Goal: Task Accomplishment & Management: Use online tool/utility

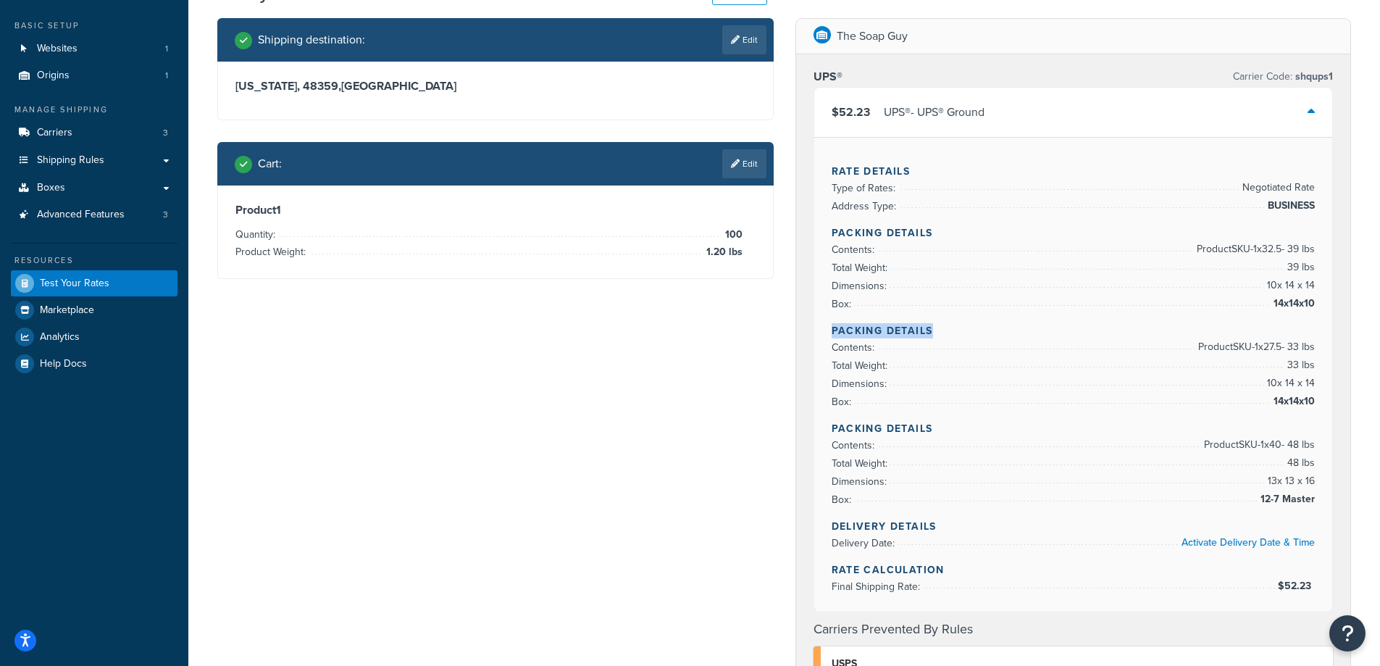
drag, startPoint x: 933, startPoint y: 330, endPoint x: 829, endPoint y: 321, distance: 103.9
click at [829, 321] on div "Rate Details Type of Rates: Negotiated Rate Address Type: BUSINESS Packing Deta…" at bounding box center [1073, 374] width 519 height 474
copy h4 "Packing Details"
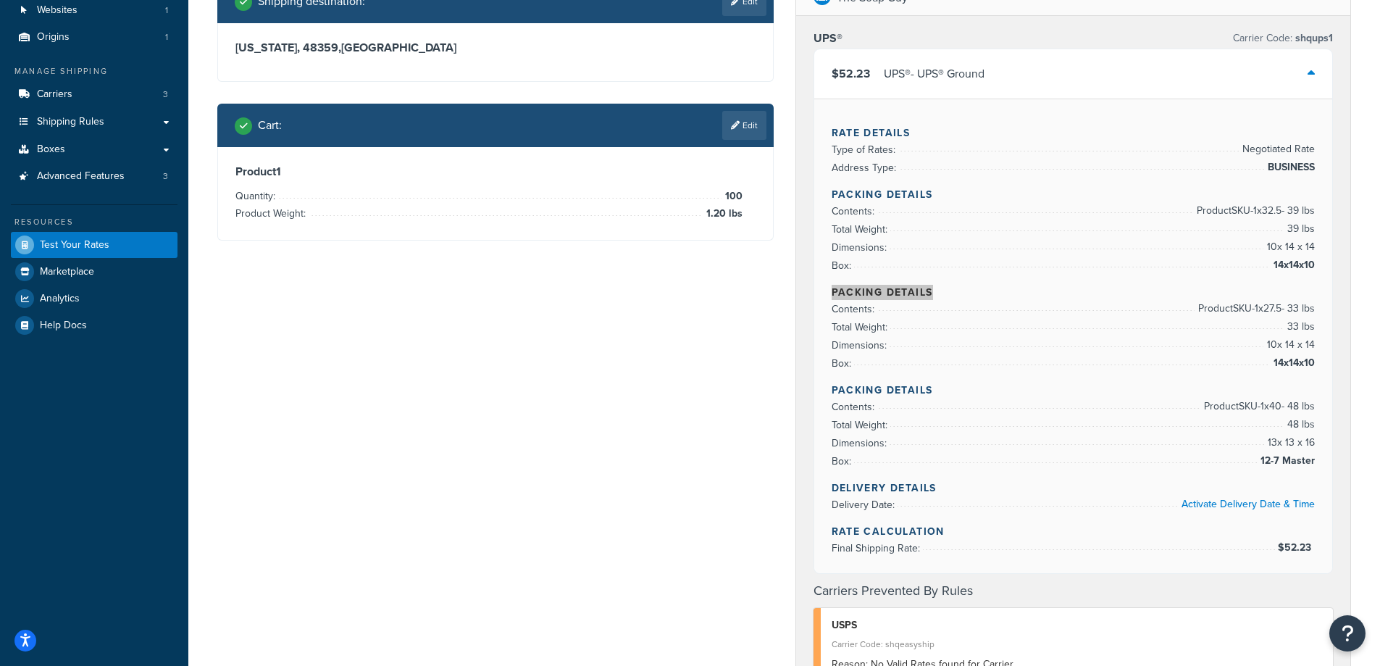
scroll to position [217, 0]
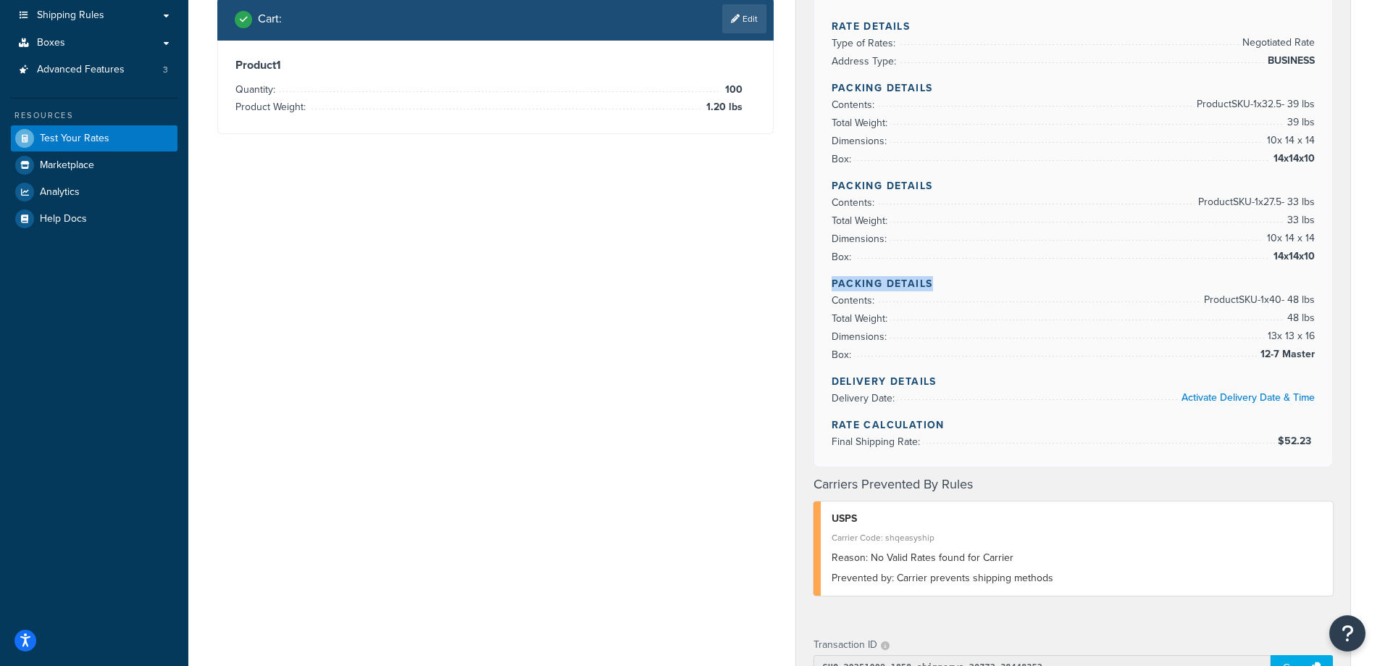
drag, startPoint x: 949, startPoint y: 284, endPoint x: 824, endPoint y: 285, distance: 124.6
click at [824, 285] on div "Rate Details Type of Rates: Negotiated Rate Address Type: BUSINESS Packing Deta…" at bounding box center [1073, 229] width 519 height 474
copy h4 "Packing Details"
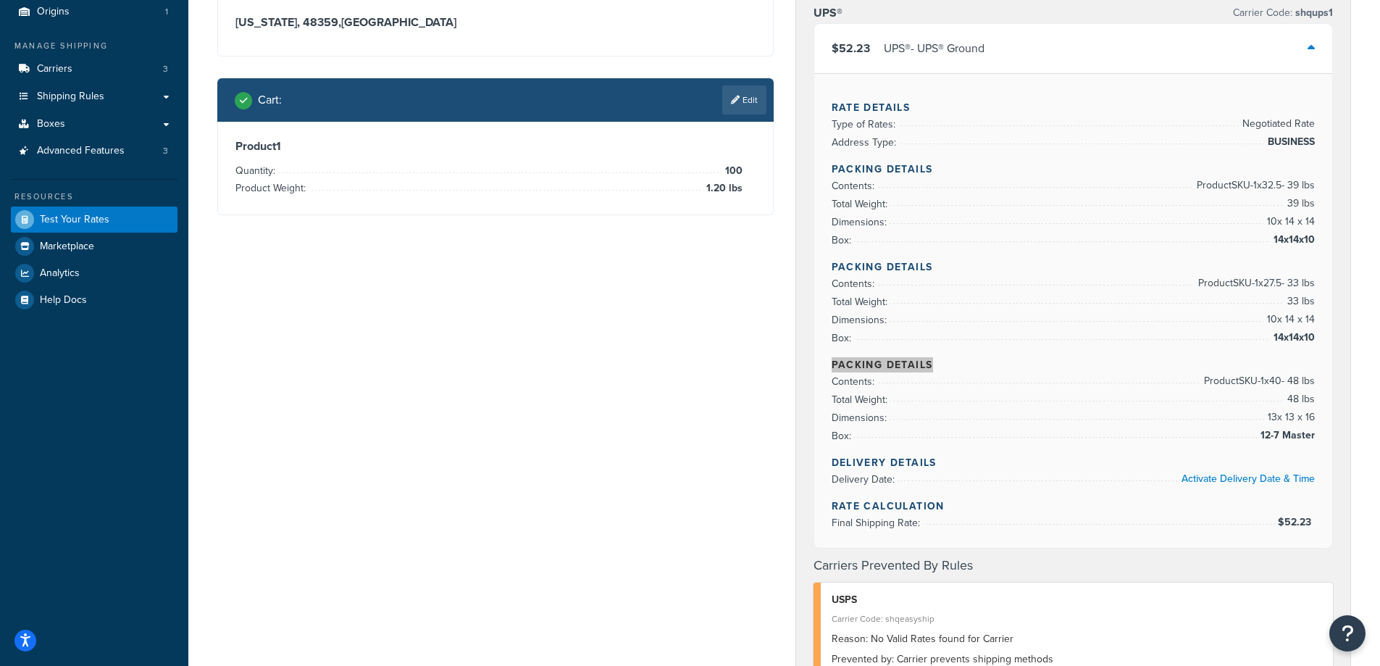
scroll to position [0, 0]
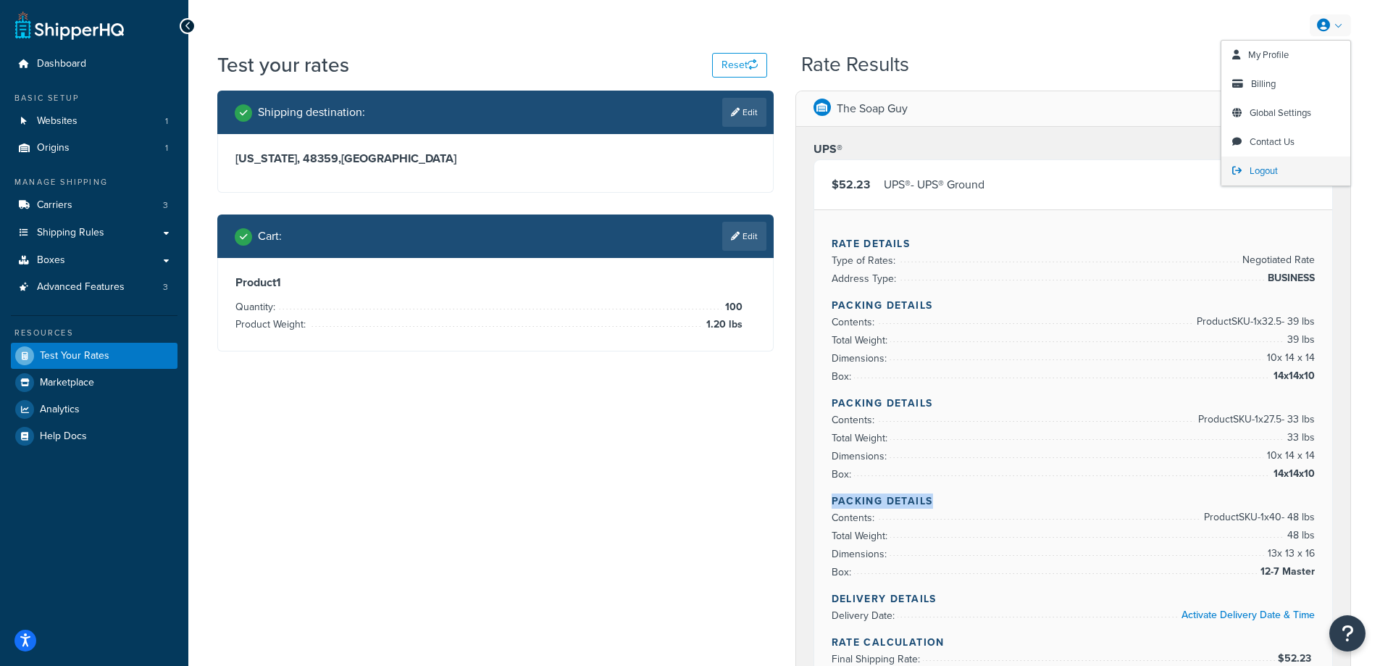
click at [1259, 165] on span "Logout" at bounding box center [1263, 171] width 28 height 14
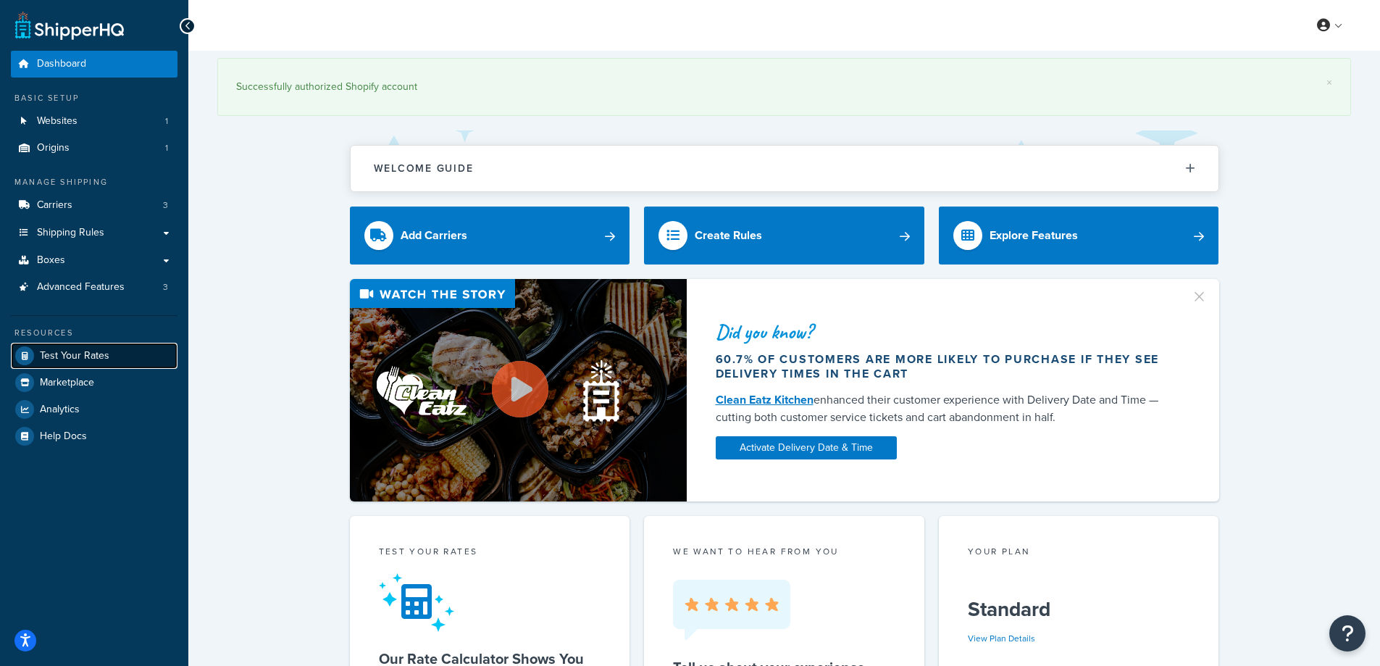
click at [74, 354] on span "Test Your Rates" at bounding box center [75, 356] width 70 height 12
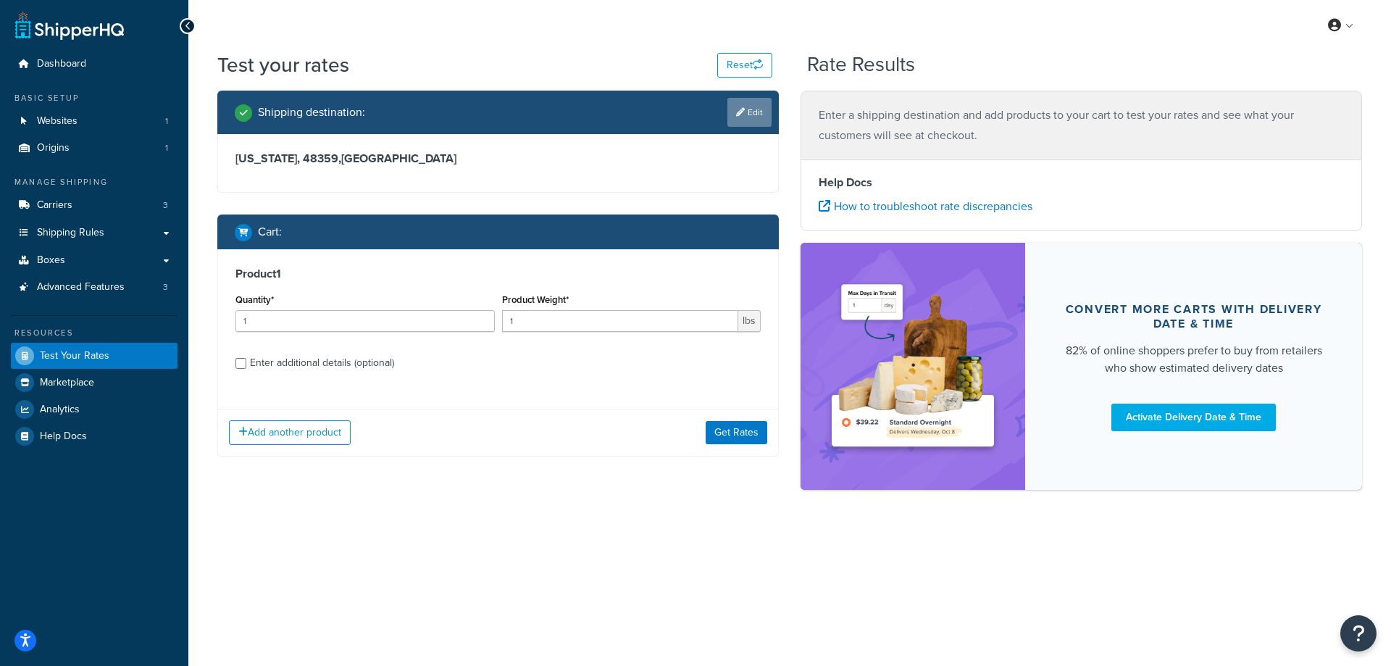
click at [744, 118] on link "Edit" at bounding box center [749, 112] width 44 height 29
select select "MI"
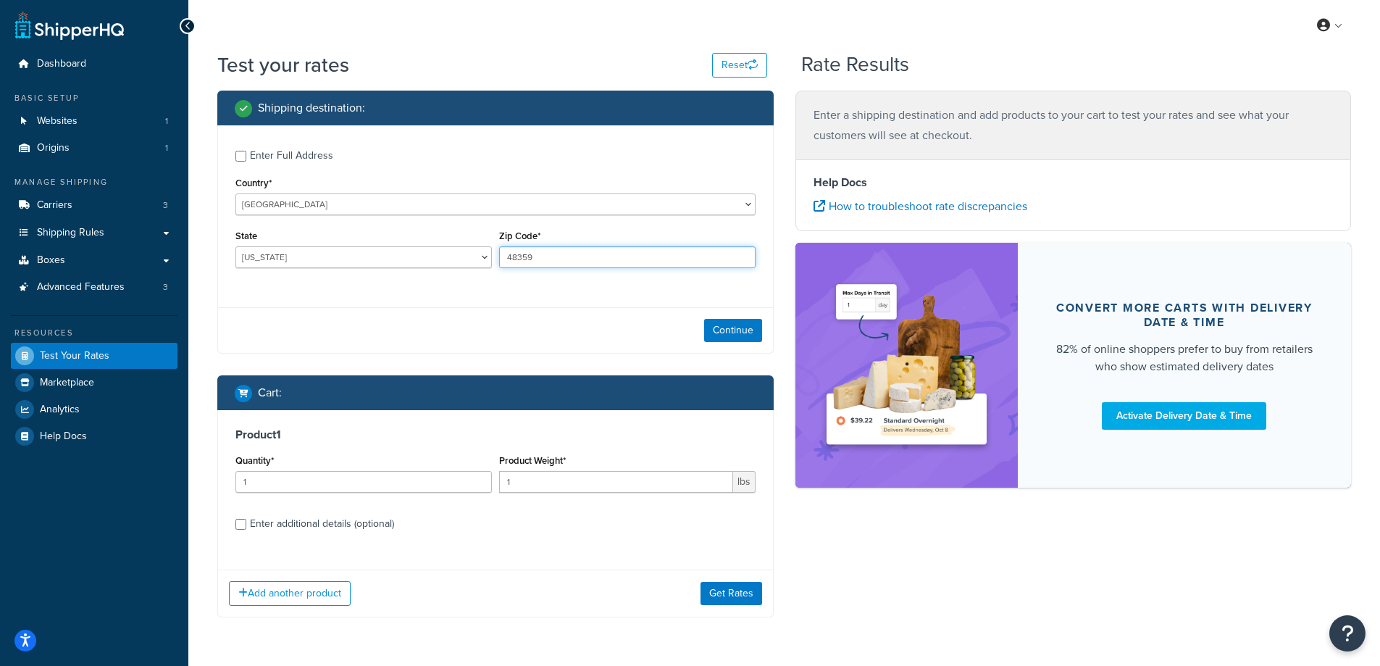
drag, startPoint x: 571, startPoint y: 254, endPoint x: 483, endPoint y: 254, distance: 88.4
click at [483, 254] on div "State [US_STATE] [US_STATE] [US_STATE] [US_STATE] [US_STATE] Armed Forces Ameri…" at bounding box center [495, 252] width 527 height 53
paste input "80634"
type input "80634"
click at [445, 290] on div "Enter Full Address Country* [GEOGRAPHIC_DATA] [GEOGRAPHIC_DATA] [GEOGRAPHIC_DAT…" at bounding box center [495, 210] width 555 height 171
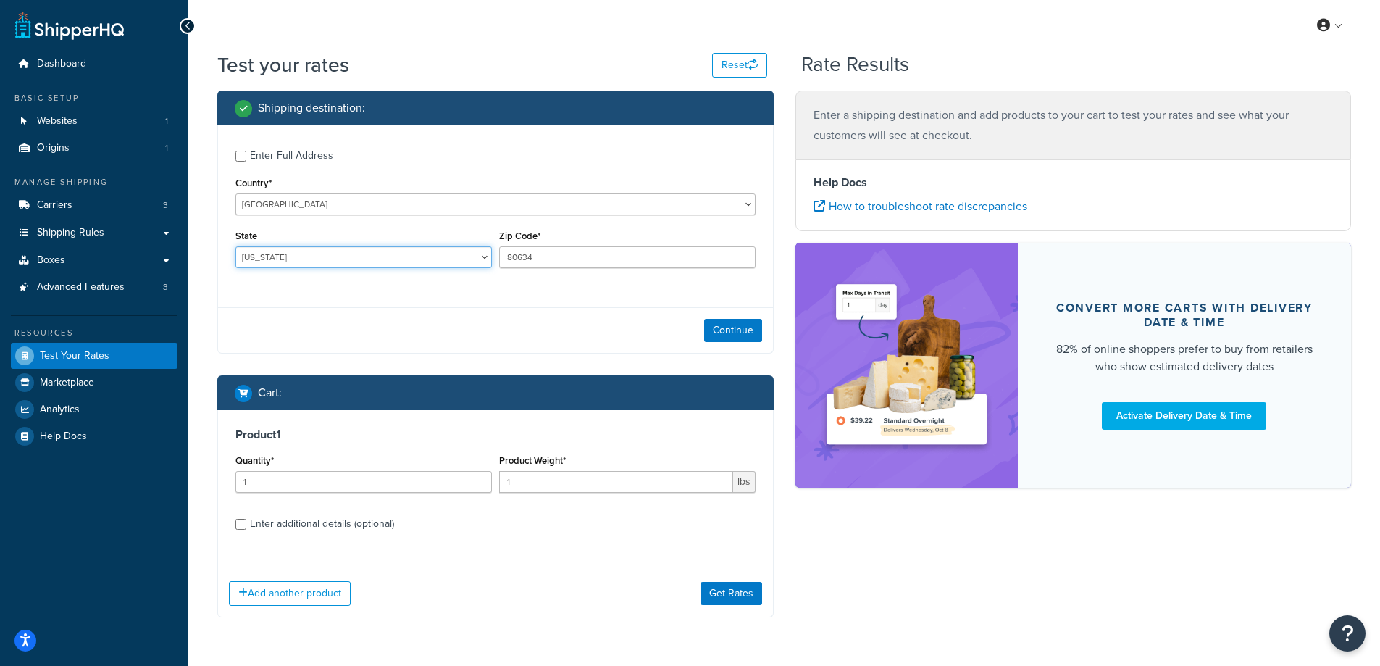
click at [325, 250] on select "[US_STATE] [US_STATE] [US_STATE] [US_STATE] [US_STATE] Armed Forces Americas Ar…" at bounding box center [363, 257] width 256 height 22
select select "CO"
click at [235, 246] on select "[US_STATE] [US_STATE] [US_STATE] [US_STATE] [US_STATE] Armed Forces Americas Ar…" at bounding box center [363, 257] width 256 height 22
click at [203, 459] on div "Test your rates Reset Rate Results Shipping destination : Enter Full Address Co…" at bounding box center [784, 363] width 1192 height 624
click at [724, 327] on button "Continue" at bounding box center [733, 330] width 58 height 23
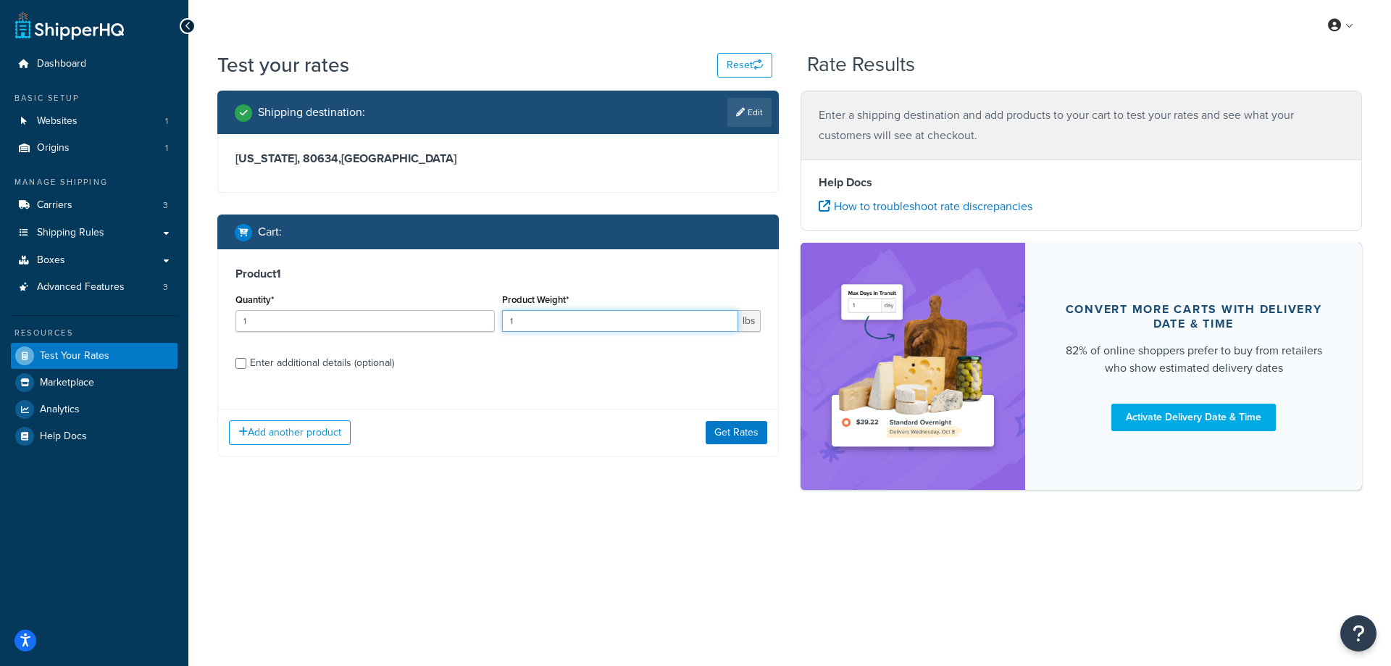
drag, startPoint x: 522, startPoint y: 322, endPoint x: 485, endPoint y: 319, distance: 37.1
click at [485, 319] on div "Quantity* 1 Product Weight* 1 lbs" at bounding box center [498, 316] width 532 height 53
paste input "0.12"
type input "0.12"
click at [361, 317] on input "1" at bounding box center [364, 321] width 259 height 22
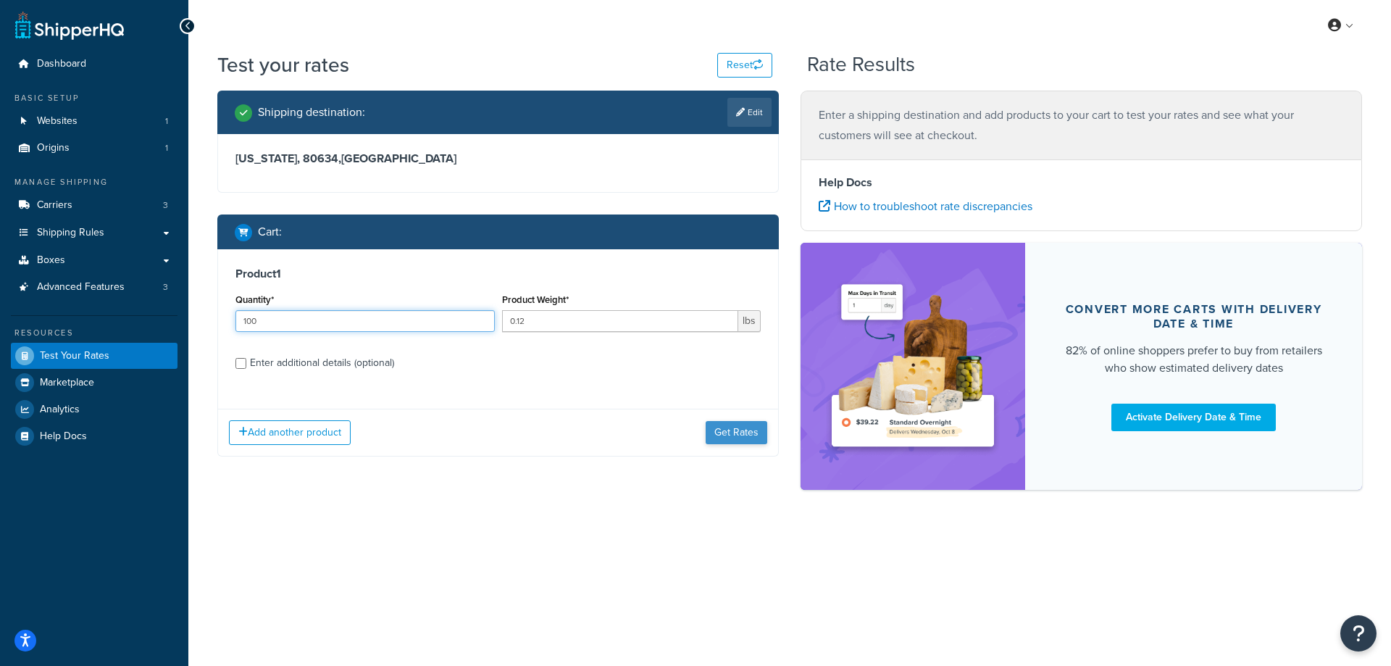
type input "100"
click at [729, 436] on button "Get Rates" at bounding box center [736, 432] width 62 height 23
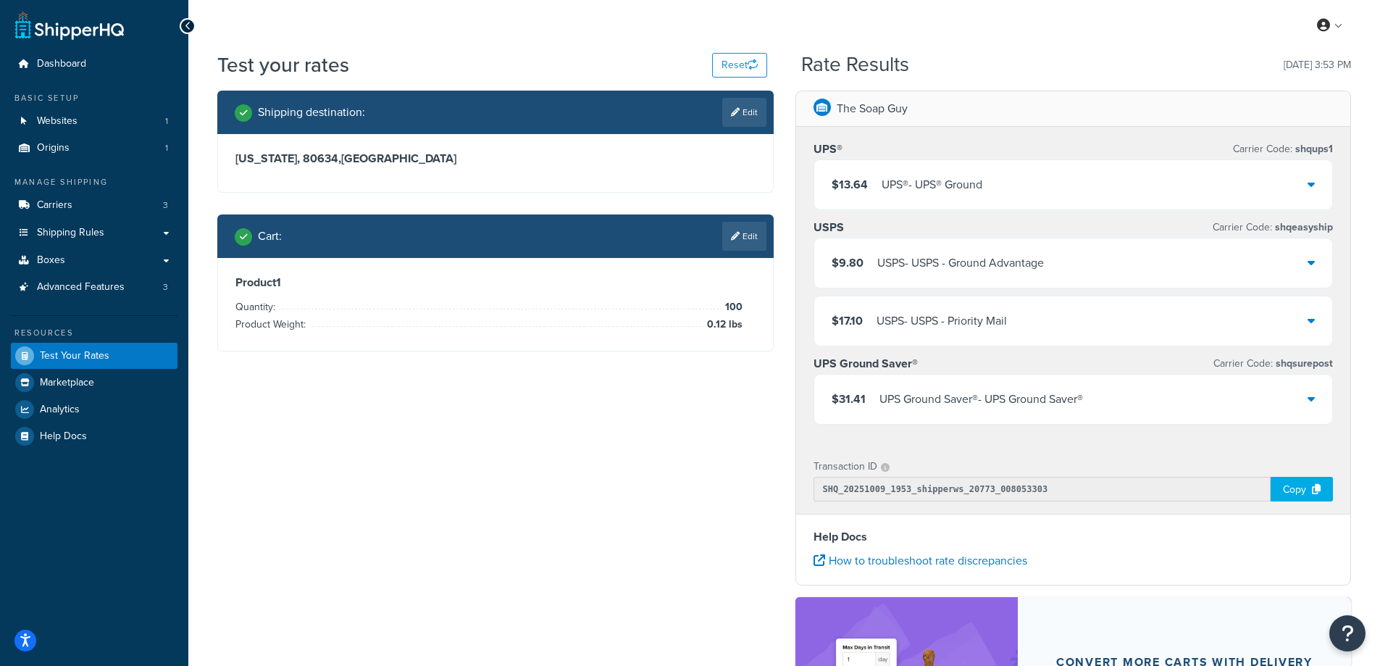
click at [900, 263] on div "USPS - USPS - Ground Advantage" at bounding box center [960, 263] width 167 height 20
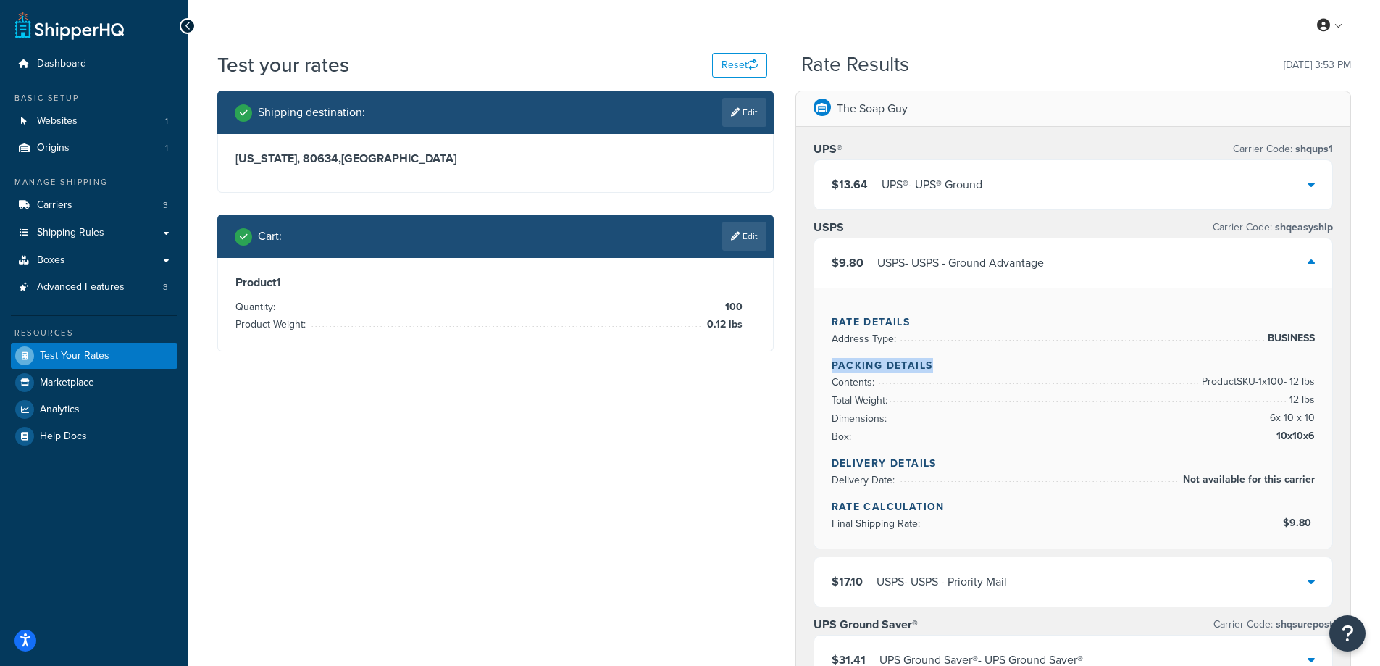
drag, startPoint x: 932, startPoint y: 369, endPoint x: 817, endPoint y: 368, distance: 115.2
click at [817, 368] on div "Rate Details Address Type: BUSINESS Packing Details Contents: Product SKU-1 x 1…" at bounding box center [1073, 418] width 519 height 261
copy h4 "Packing Details"
click at [753, 546] on div "Shipping destination : Edit [US_STATE], 80634 , [GEOGRAPHIC_DATA] Cart : Edit P…" at bounding box center [783, 604] width 1155 height 1026
click at [1314, 433] on div "Rate Details Address Type: BUSINESS Packing Details Contents: Product SKU-1 x 1…" at bounding box center [1073, 418] width 519 height 261
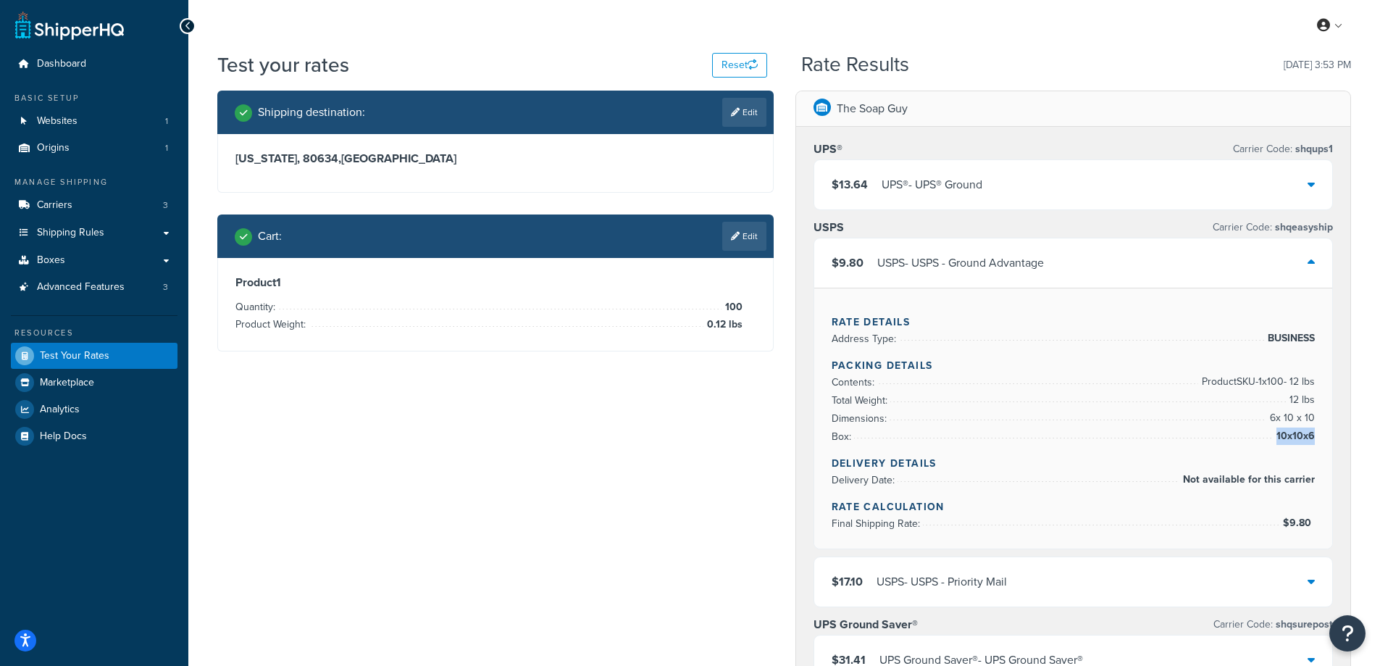
copy li "10x10x6"
click at [1314, 398] on div "Rate Details Address Type: BUSINESS Packing Details Contents: Product SKU-1 x 1…" at bounding box center [1073, 418] width 519 height 261
copy li "12 lbs"
click at [745, 111] on link "Edit" at bounding box center [744, 112] width 44 height 29
select select "CO"
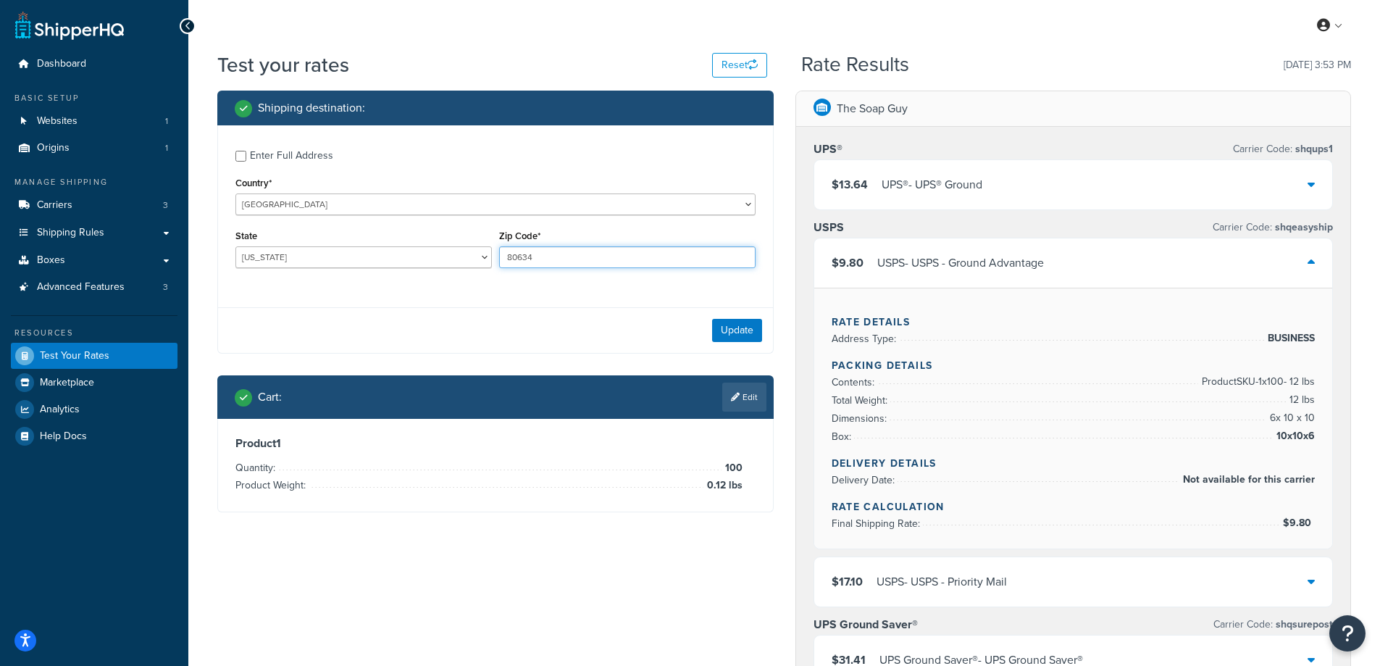
drag, startPoint x: 560, startPoint y: 255, endPoint x: 474, endPoint y: 256, distance: 85.5
click at [474, 256] on div "State [US_STATE] [US_STATE] [US_STATE] [US_STATE] [US_STATE] Armed Forces Ameri…" at bounding box center [495, 252] width 527 height 53
paste input "1542"
type input "15424"
click at [431, 278] on div "State [US_STATE] [US_STATE] [US_STATE] [US_STATE] [US_STATE] Armed Forces Ameri…" at bounding box center [364, 252] width 264 height 53
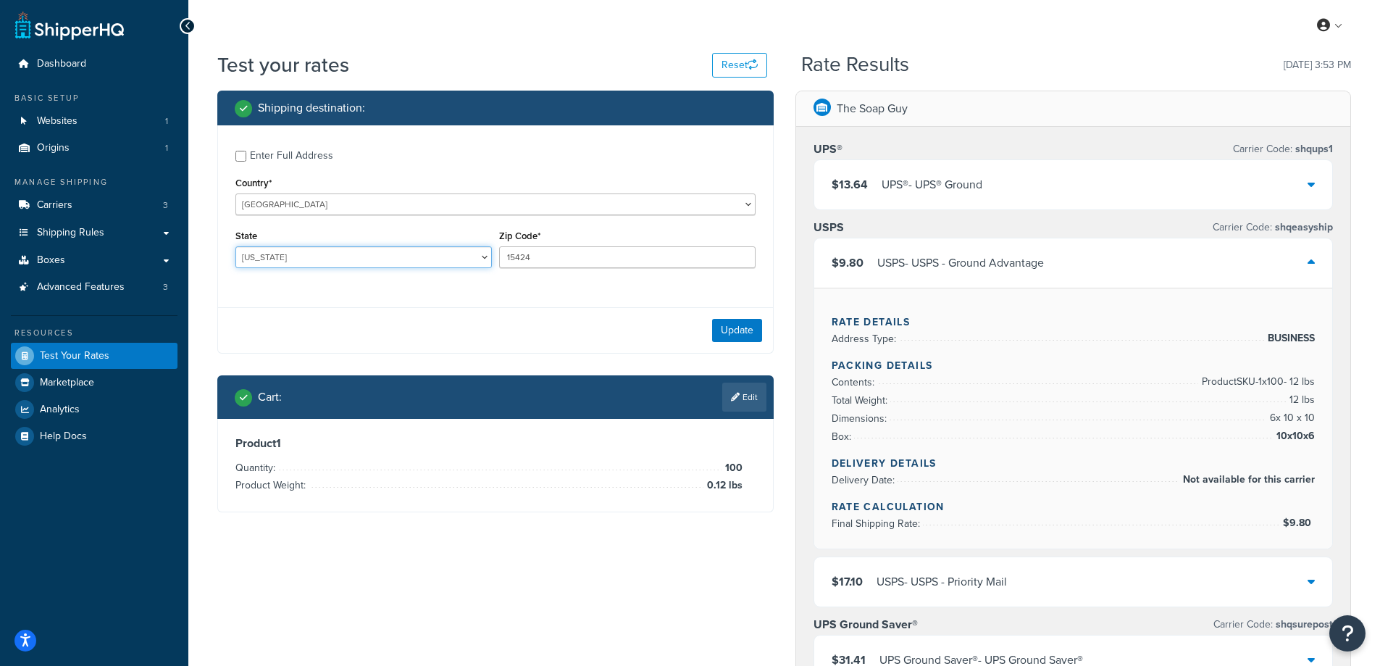
click at [324, 252] on select "[US_STATE] [US_STATE] [US_STATE] [US_STATE] [US_STATE] Armed Forces Americas Ar…" at bounding box center [363, 257] width 256 height 22
select select "PA"
click at [235, 246] on select "[US_STATE] [US_STATE] [US_STATE] [US_STATE] [US_STATE] Armed Forces Americas Ar…" at bounding box center [363, 257] width 256 height 22
click at [742, 330] on button "Update" at bounding box center [737, 330] width 50 height 23
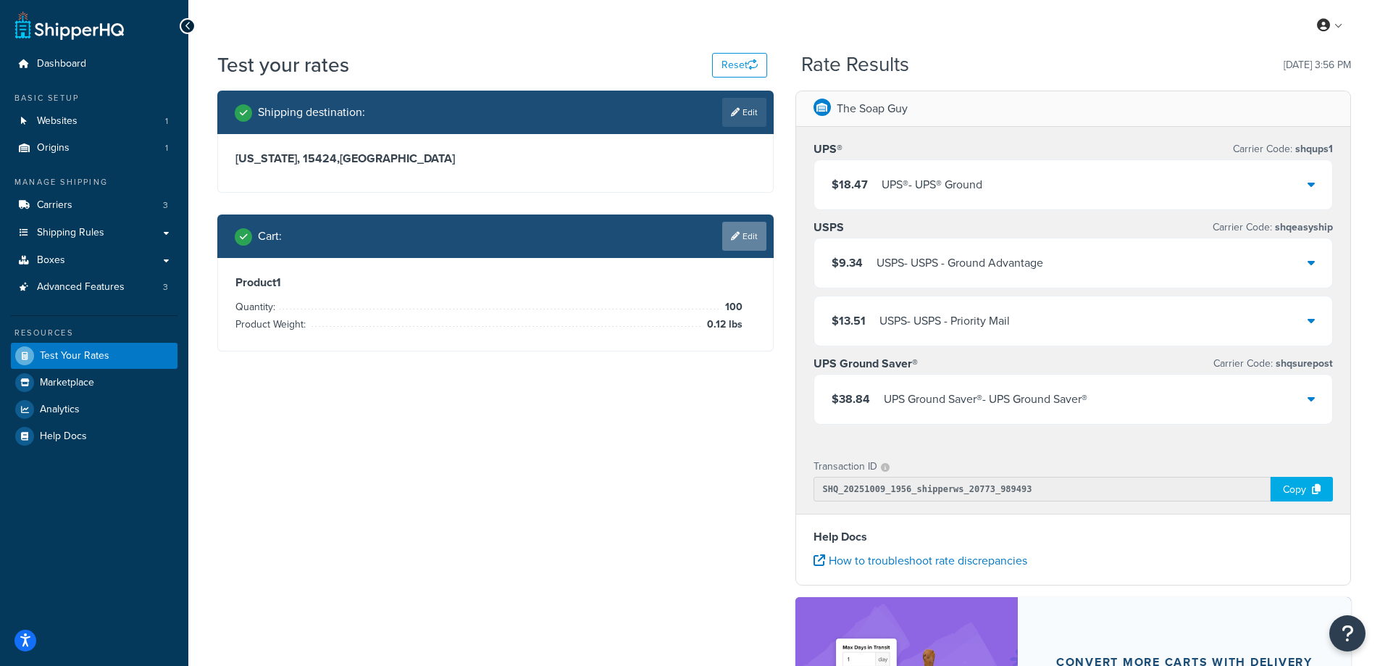
click at [742, 235] on link "Edit" at bounding box center [744, 236] width 44 height 29
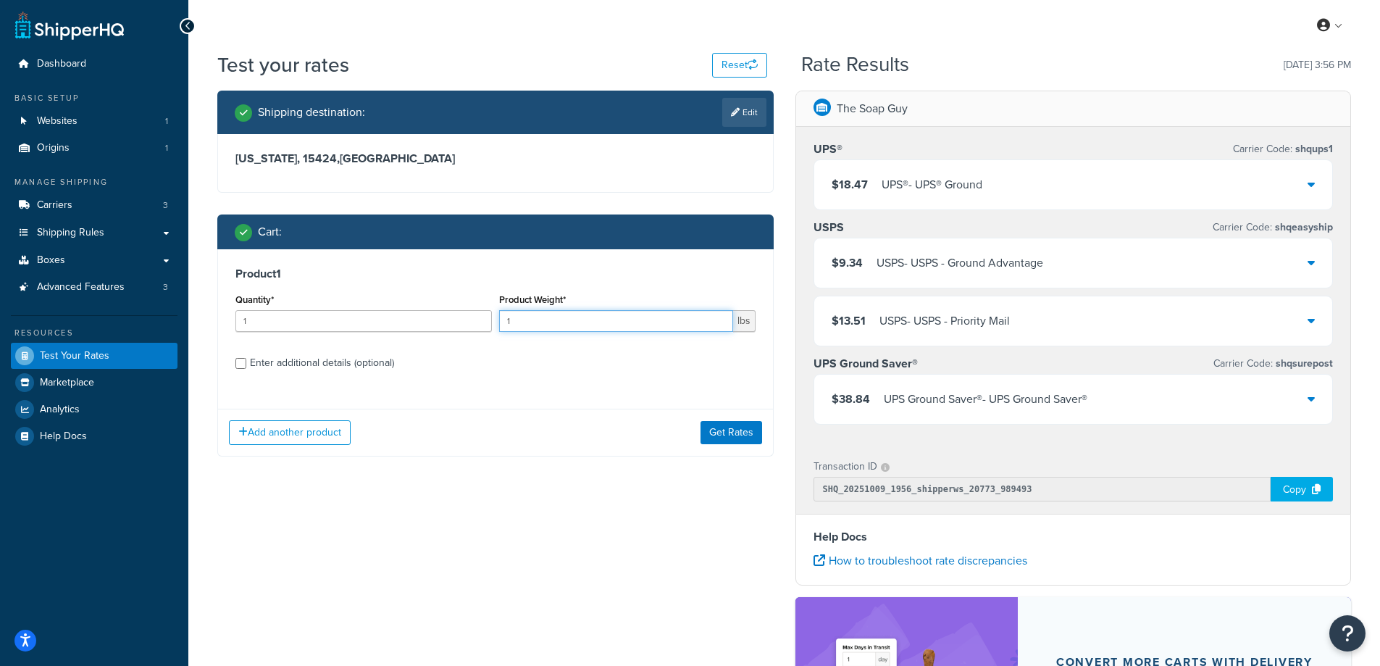
drag, startPoint x: 513, startPoint y: 317, endPoint x: 478, endPoint y: 318, distance: 34.8
click at [478, 318] on div "Quantity* 1 Product Weight* 1 lbs" at bounding box center [495, 316] width 527 height 53
paste input "0.36"
type input "0.36"
click at [374, 319] on input "1" at bounding box center [363, 321] width 256 height 22
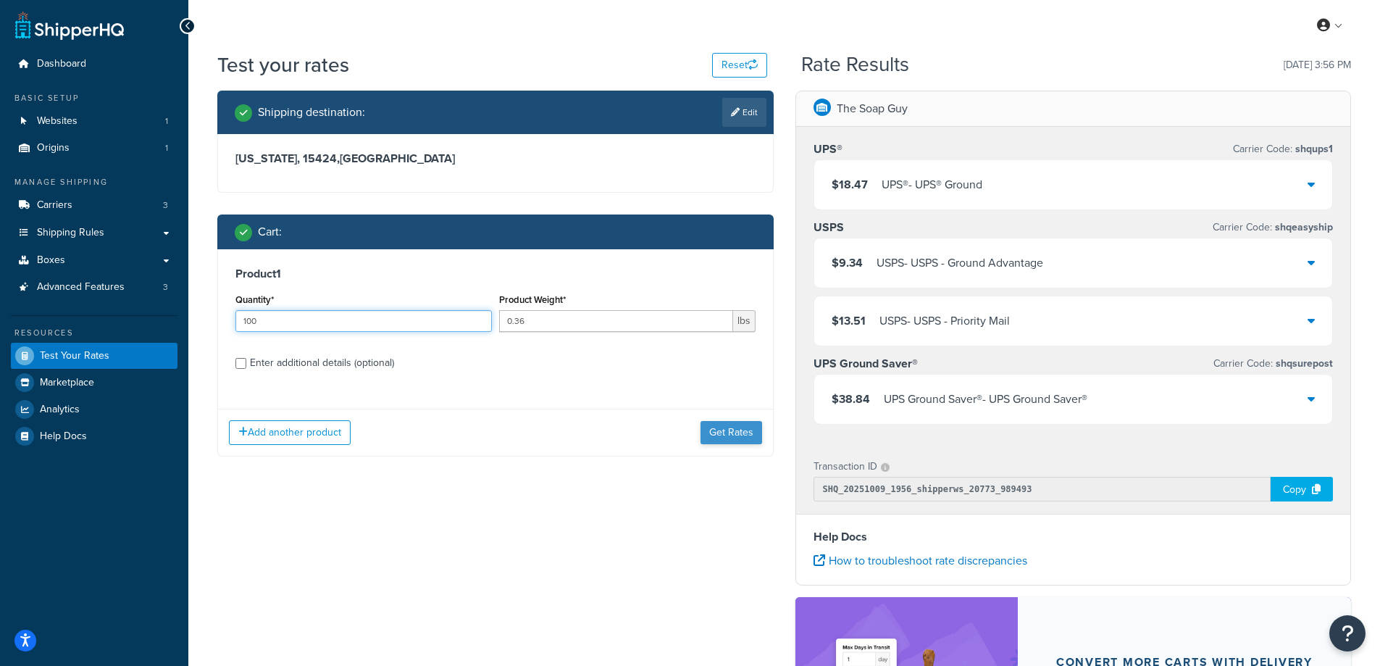
type input "100"
click at [722, 430] on button "Get Rates" at bounding box center [731, 432] width 62 height 23
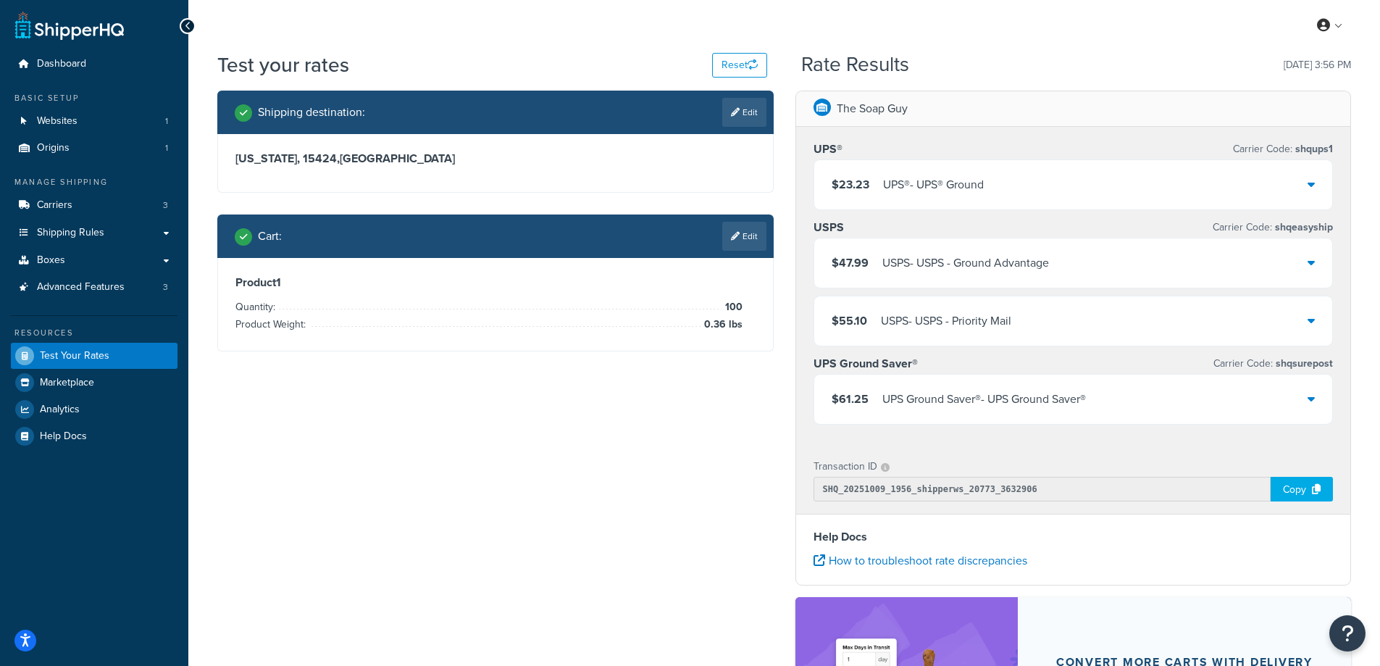
click at [930, 196] on div "$23.23 UPS® - UPS® Ground" at bounding box center [1073, 184] width 519 height 49
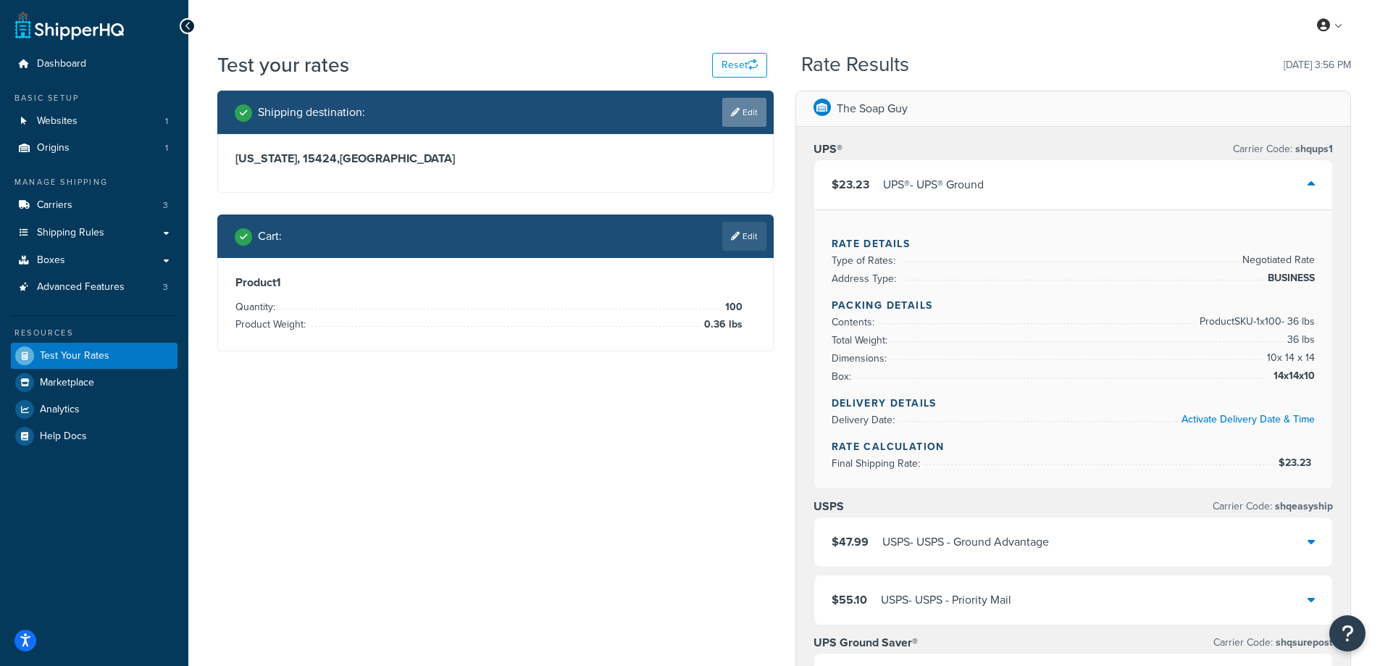
click at [742, 112] on link "Edit" at bounding box center [744, 112] width 44 height 29
select select "PA"
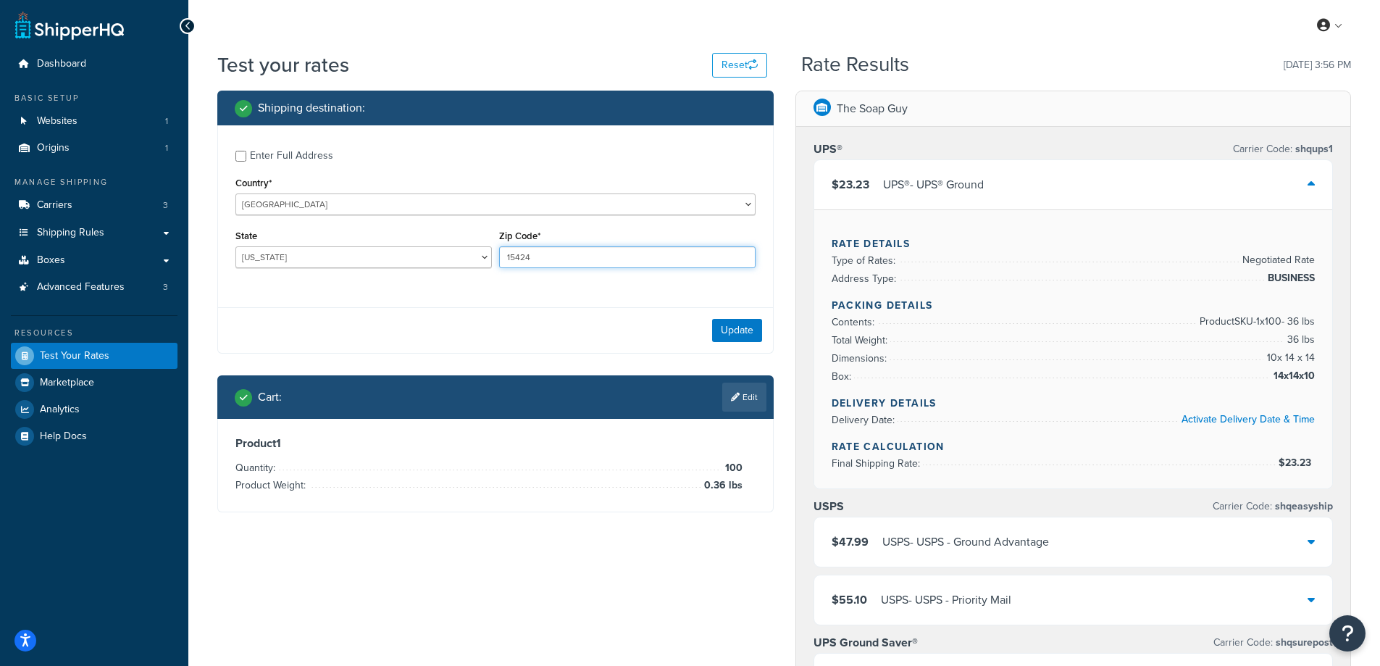
drag, startPoint x: 535, startPoint y: 261, endPoint x: 506, endPoint y: 259, distance: 29.1
click at [506, 259] on input "15424" at bounding box center [627, 257] width 256 height 22
paste input "3208"
type input "32084"
click at [419, 285] on div "Enter Full Address Country* [GEOGRAPHIC_DATA] [GEOGRAPHIC_DATA] [GEOGRAPHIC_DAT…" at bounding box center [495, 210] width 555 height 171
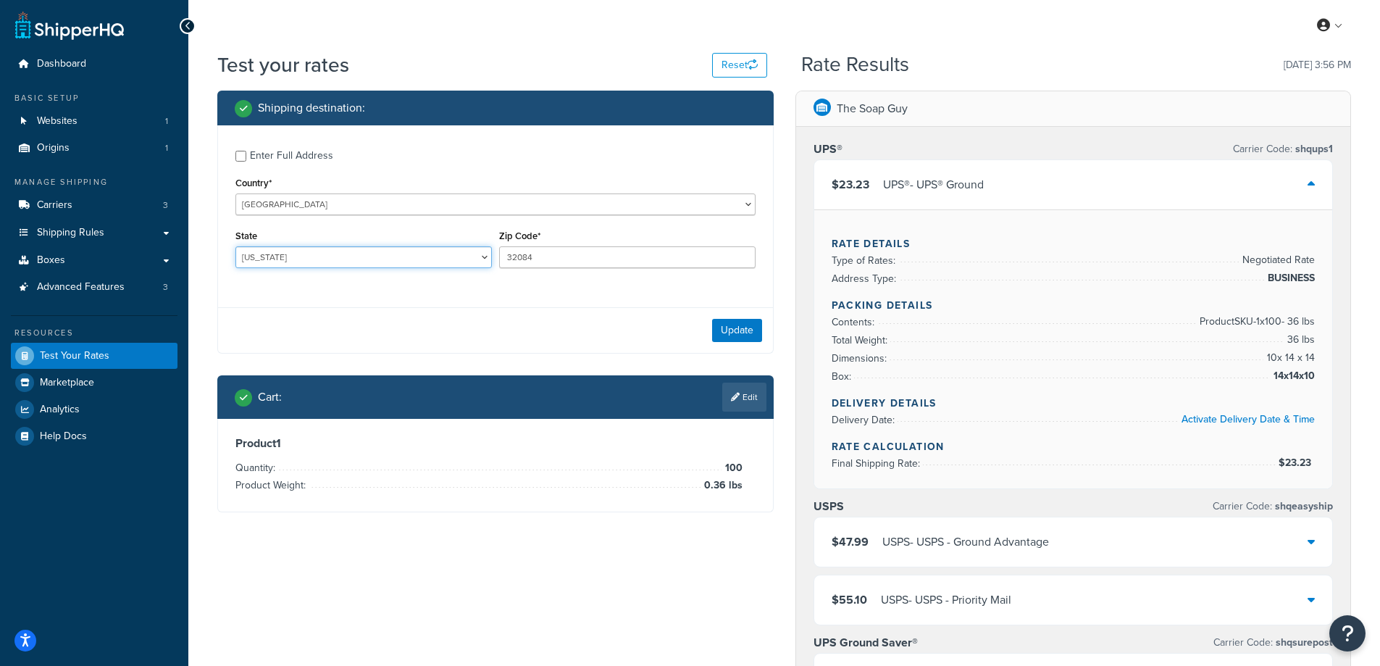
click at [322, 258] on select "[US_STATE] [US_STATE] [US_STATE] [US_STATE] [US_STATE] Armed Forces Americas Ar…" at bounding box center [363, 257] width 256 height 22
select select "FL"
click at [235, 246] on select "[US_STATE] [US_STATE] [US_STATE] [US_STATE] [US_STATE] Armed Forces Americas Ar…" at bounding box center [363, 257] width 256 height 22
click at [367, 286] on div "Enter Full Address Country* [GEOGRAPHIC_DATA] [GEOGRAPHIC_DATA] [GEOGRAPHIC_DAT…" at bounding box center [495, 210] width 555 height 171
click at [727, 331] on button "Update" at bounding box center [737, 330] width 50 height 23
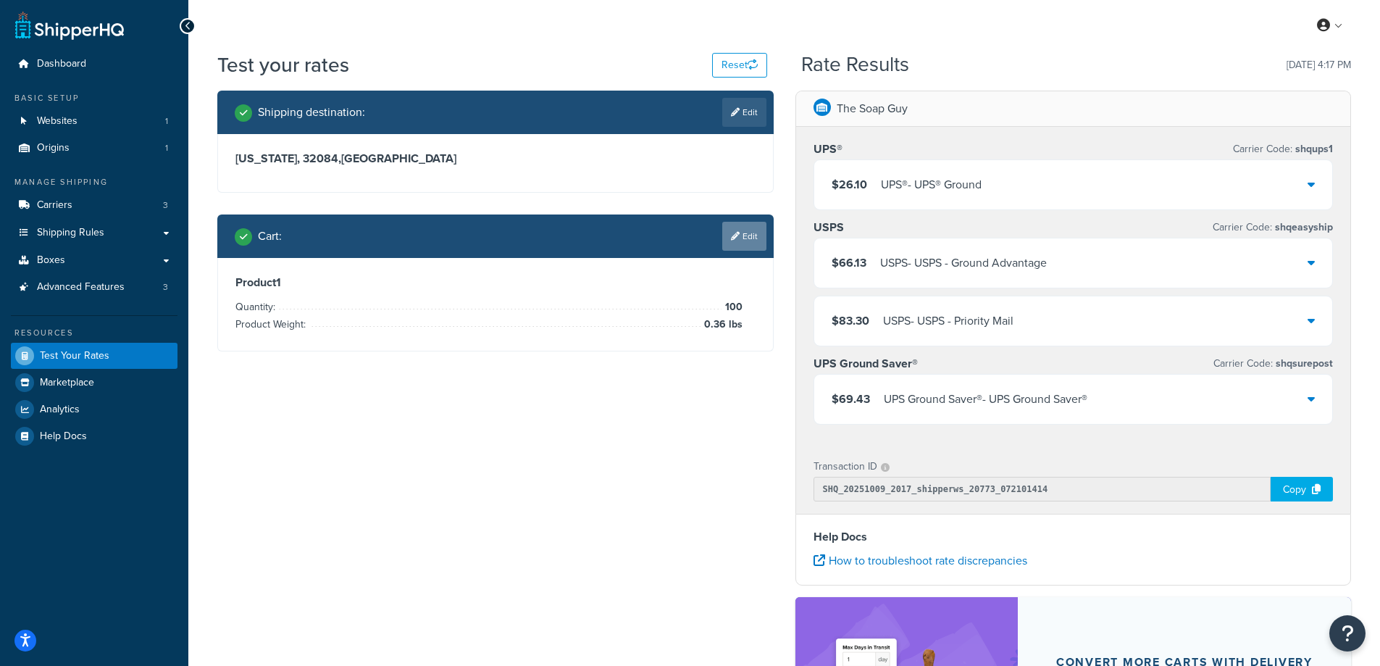
click at [741, 237] on link "Edit" at bounding box center [744, 236] width 44 height 29
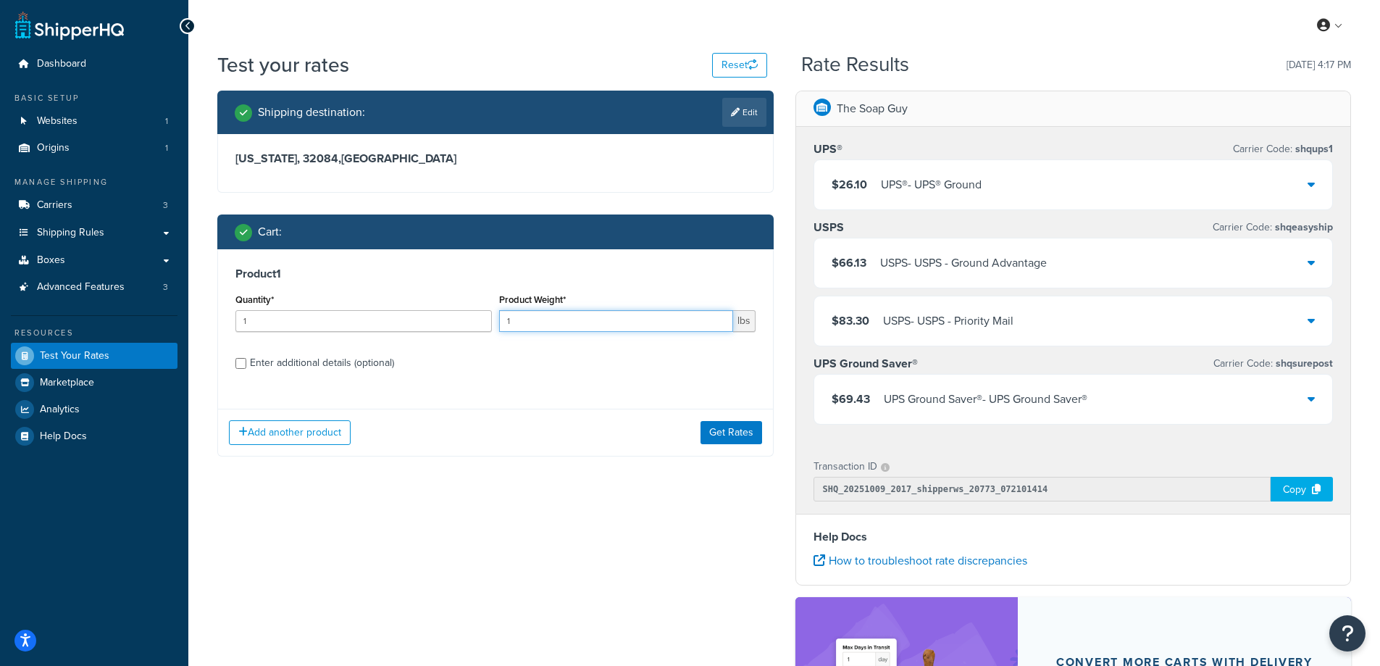
drag, startPoint x: 561, startPoint y: 316, endPoint x: 497, endPoint y: 327, distance: 65.4
click at [497, 327] on div "Product Weight* 1 lbs" at bounding box center [627, 316] width 264 height 53
paste input "0.30"
type input "0.30"
click at [383, 319] on input "1" at bounding box center [363, 321] width 256 height 22
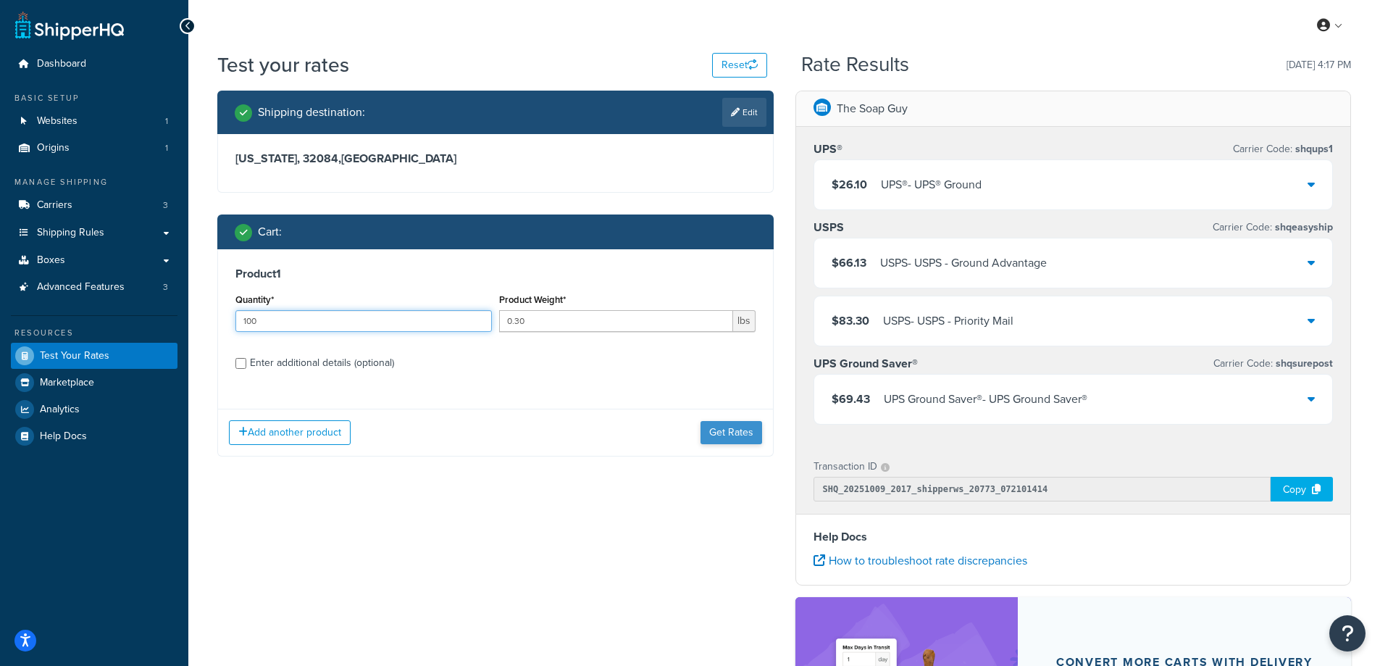
type input "100"
click at [738, 428] on button "Get Rates" at bounding box center [731, 432] width 62 height 23
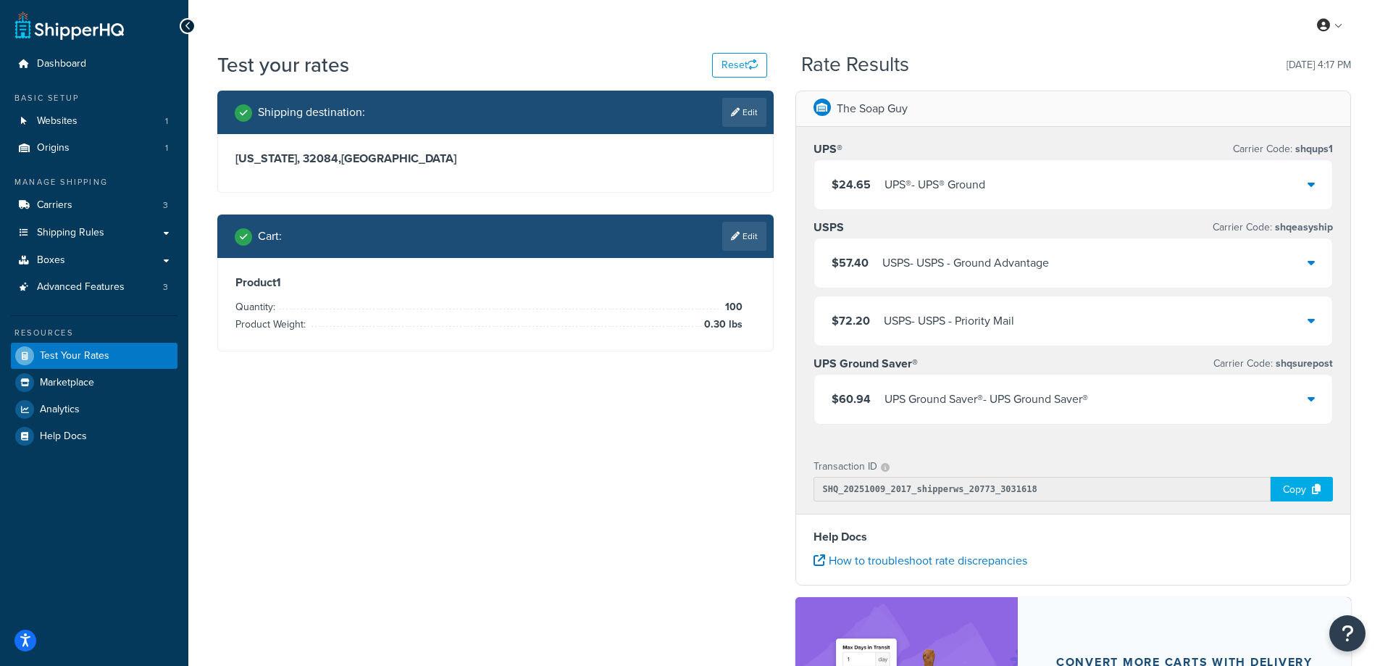
click at [955, 182] on div "UPS® - UPS® Ground" at bounding box center [934, 185] width 101 height 20
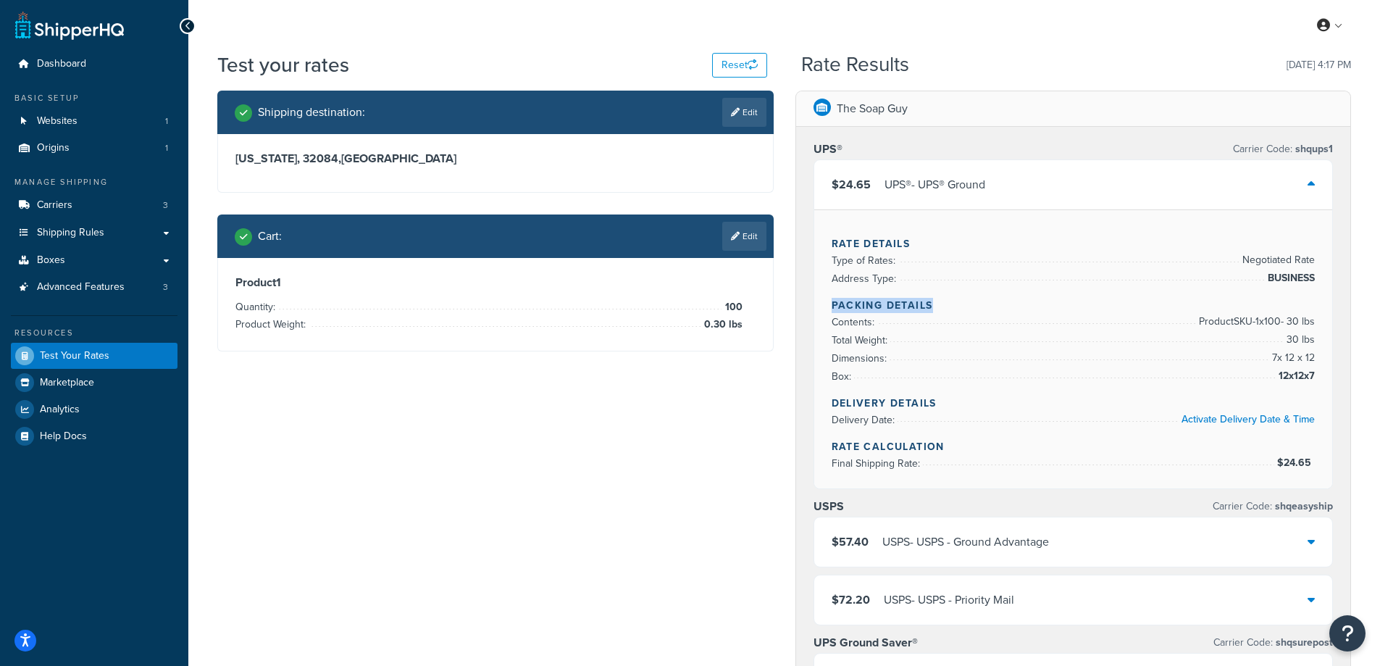
drag, startPoint x: 887, startPoint y: 296, endPoint x: 813, endPoint y: 294, distance: 73.9
click at [813, 294] on div "$24.65 UPS® - UPS® Ground Rate Details Type of Rates: Negotiated Rate Address T…" at bounding box center [1073, 324] width 520 height 330
copy h4 "Packing Details"
click at [1313, 375] on div "Rate Details Type of Rates: Negotiated Rate Address Type: BUSINESS Packing Deta…" at bounding box center [1073, 348] width 519 height 279
copy li "12x12x7"
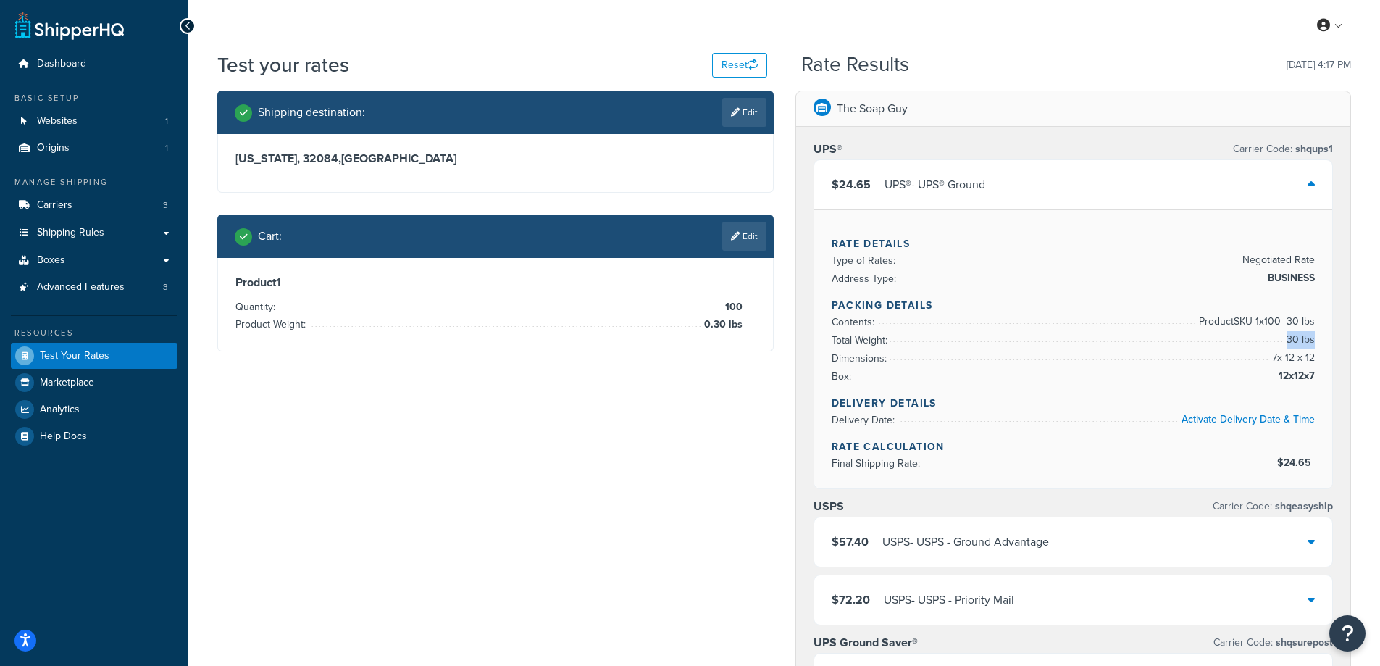
click at [1313, 336] on div "Rate Details Type of Rates: Negotiated Rate Address Type: BUSINESS Packing Deta…" at bounding box center [1073, 348] width 519 height 279
copy li "30 lbs"
click at [1267, 169] on span "Logout" at bounding box center [1263, 171] width 28 height 14
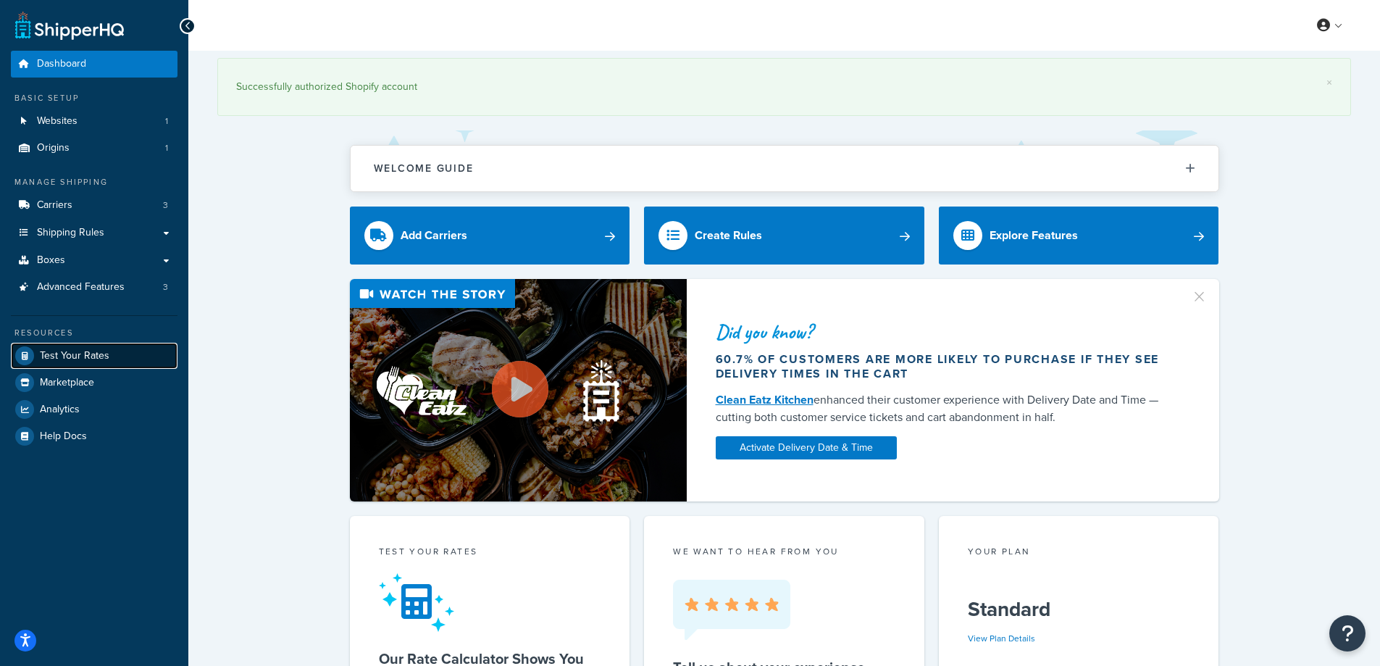
click at [70, 359] on span "Test Your Rates" at bounding box center [75, 356] width 70 height 12
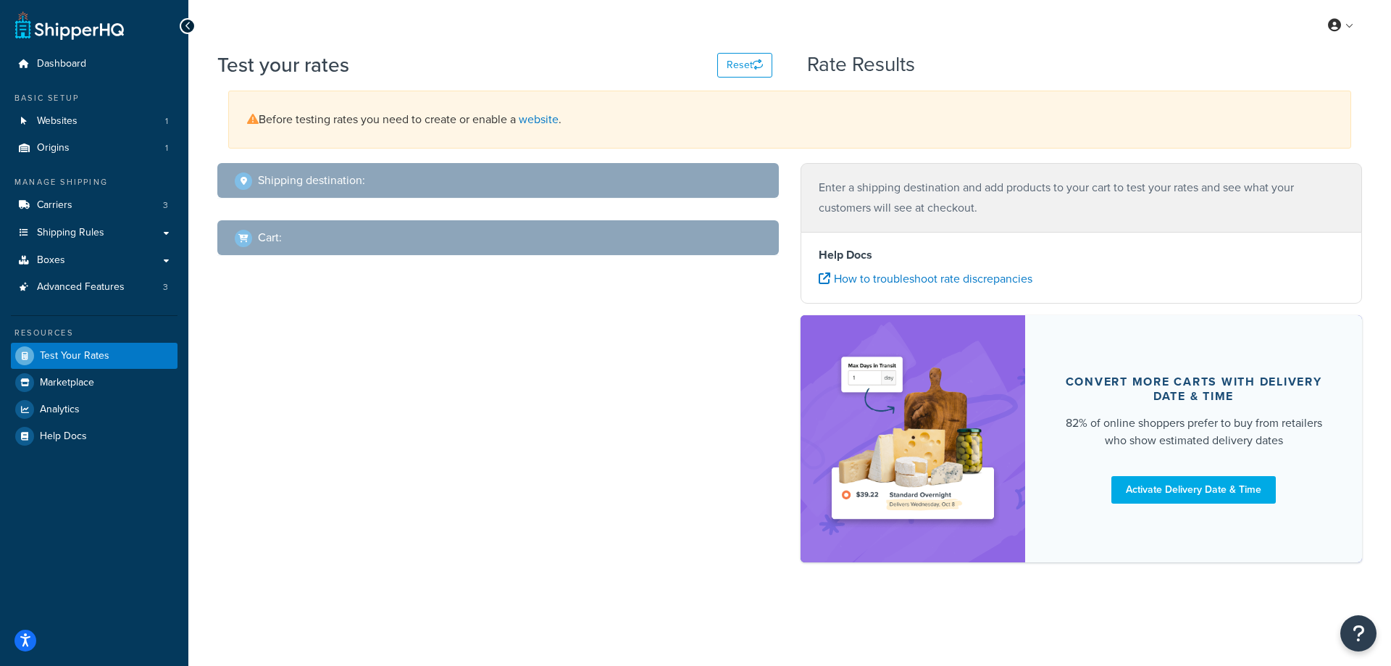
select select "TX"
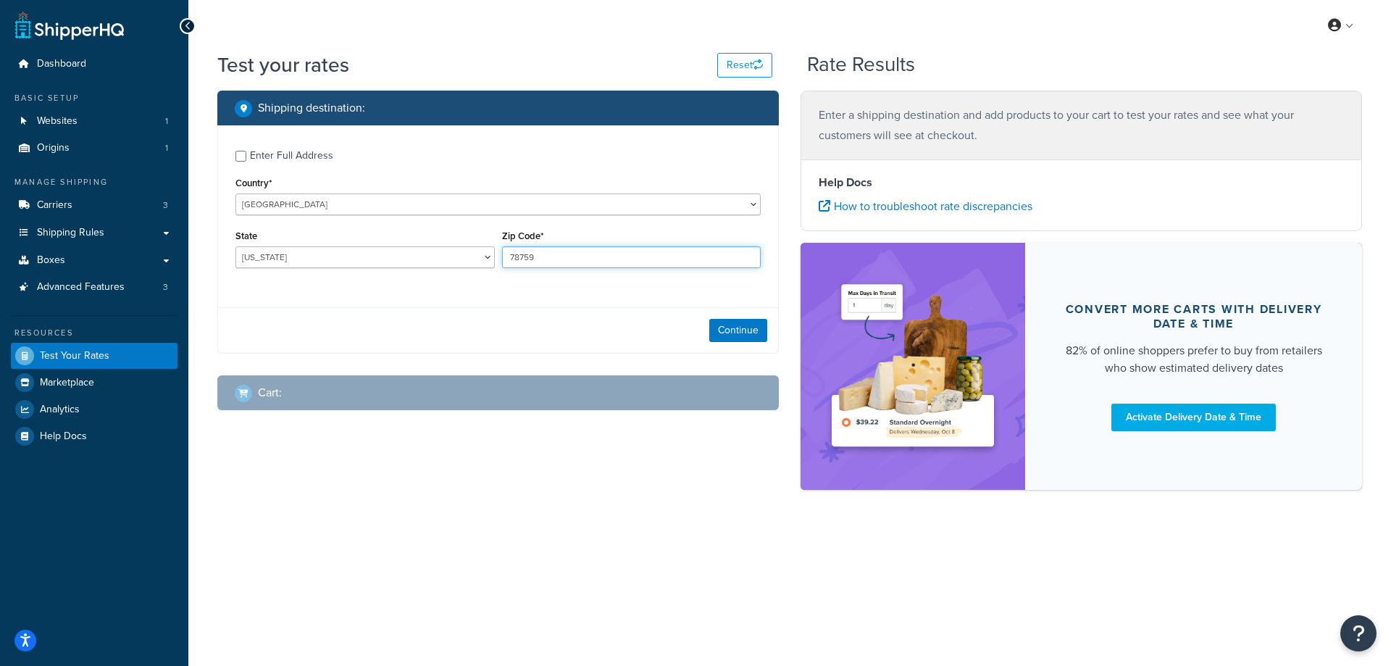
drag, startPoint x: 549, startPoint y: 249, endPoint x: 487, endPoint y: 254, distance: 61.7
click at [487, 254] on div "State Alabama Alaska American Samoa Arizona Arkansas Armed Forces Americas Arme…" at bounding box center [498, 252] width 532 height 53
paste input "14304"
type input "14304"
click at [444, 284] on div "Enter Full Address Country* [GEOGRAPHIC_DATA] [GEOGRAPHIC_DATA] [GEOGRAPHIC_DAT…" at bounding box center [498, 210] width 560 height 171
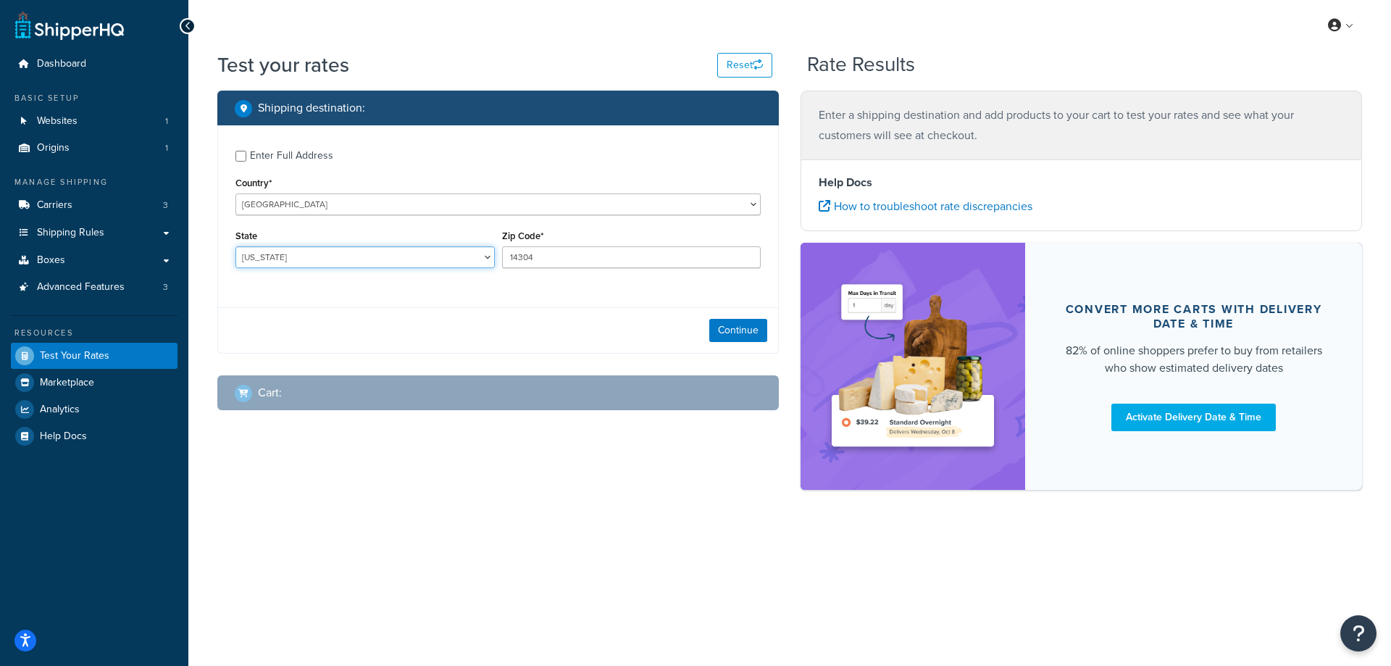
click at [381, 254] on select "[US_STATE] [US_STATE] [US_STATE] [US_STATE] [US_STATE] Armed Forces Americas Ar…" at bounding box center [364, 257] width 259 height 22
select select "NY"
click at [235, 246] on select "[US_STATE] [US_STATE] [US_STATE] [US_STATE] [US_STATE] Armed Forces Americas Ar…" at bounding box center [364, 257] width 259 height 22
click at [718, 327] on button "Continue" at bounding box center [738, 330] width 58 height 23
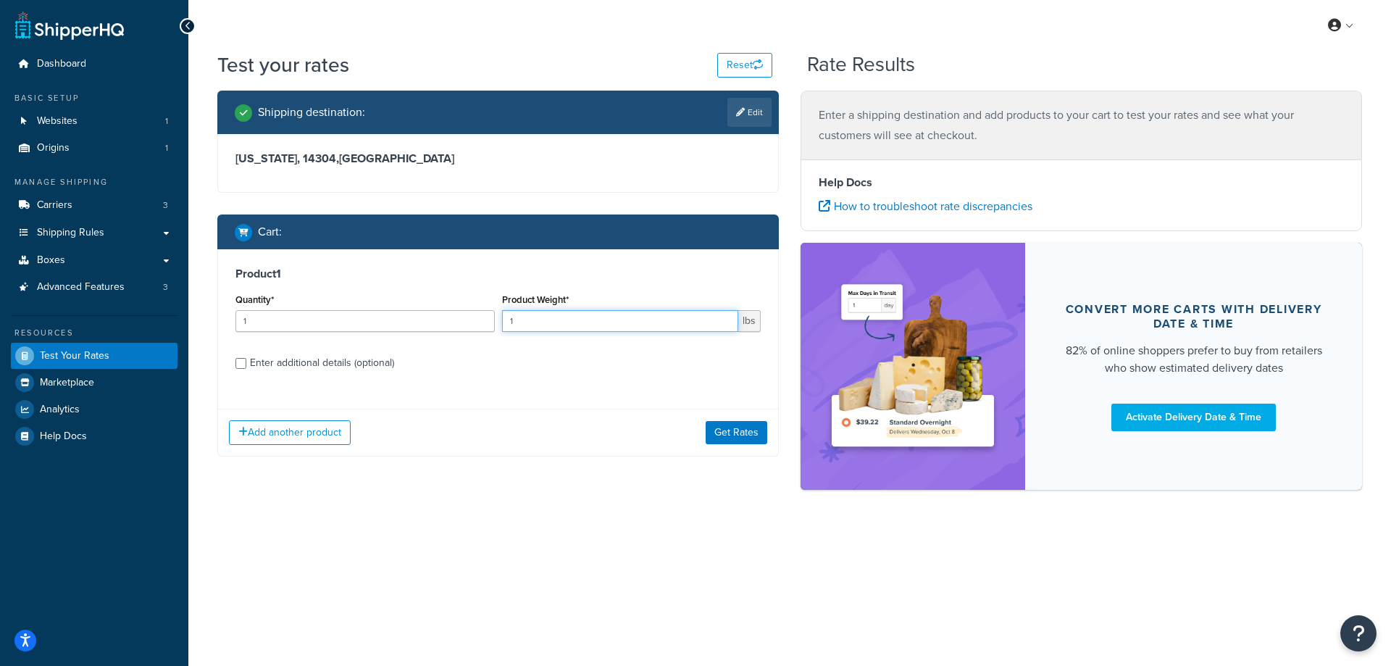
drag, startPoint x: 569, startPoint y: 327, endPoint x: 468, endPoint y: 324, distance: 101.4
click at [468, 324] on div "Quantity* 1 Product Weight* 1 lbs" at bounding box center [498, 316] width 532 height 53
paste input "0.86"
type input "0.86"
click at [345, 324] on input "1" at bounding box center [364, 321] width 259 height 22
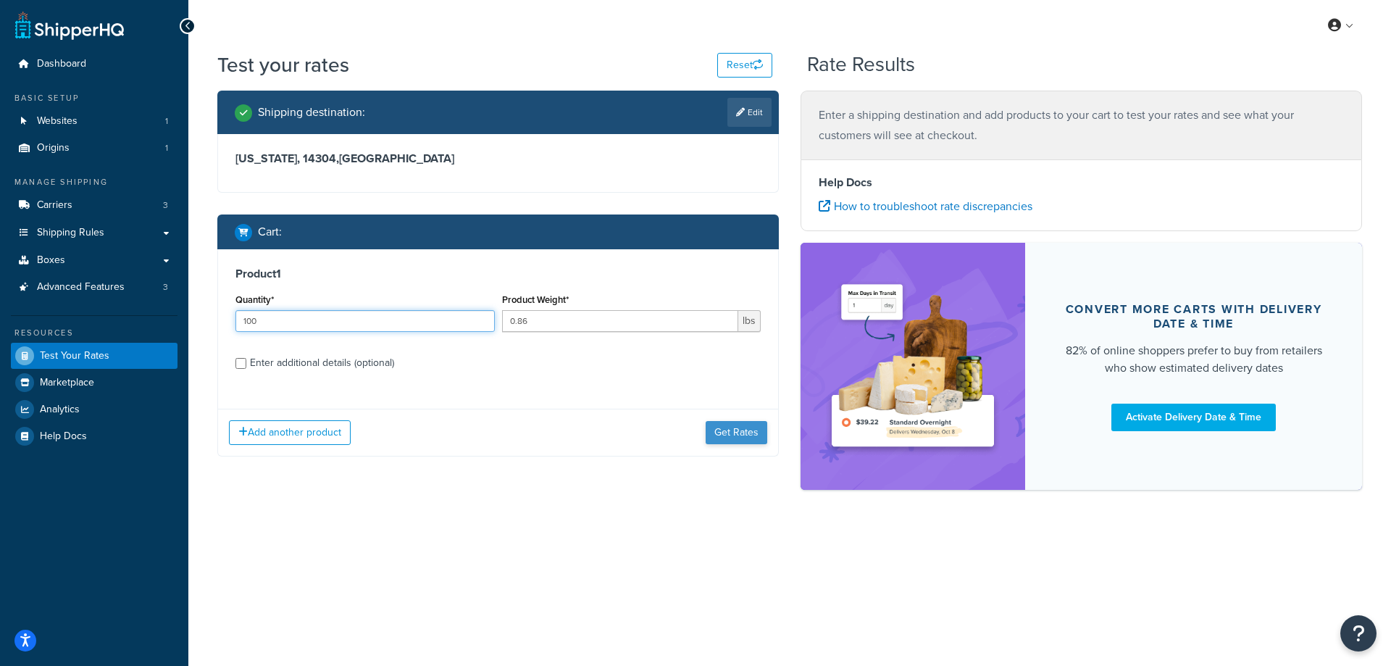
type input "100"
click at [724, 432] on button "Get Rates" at bounding box center [736, 432] width 62 height 23
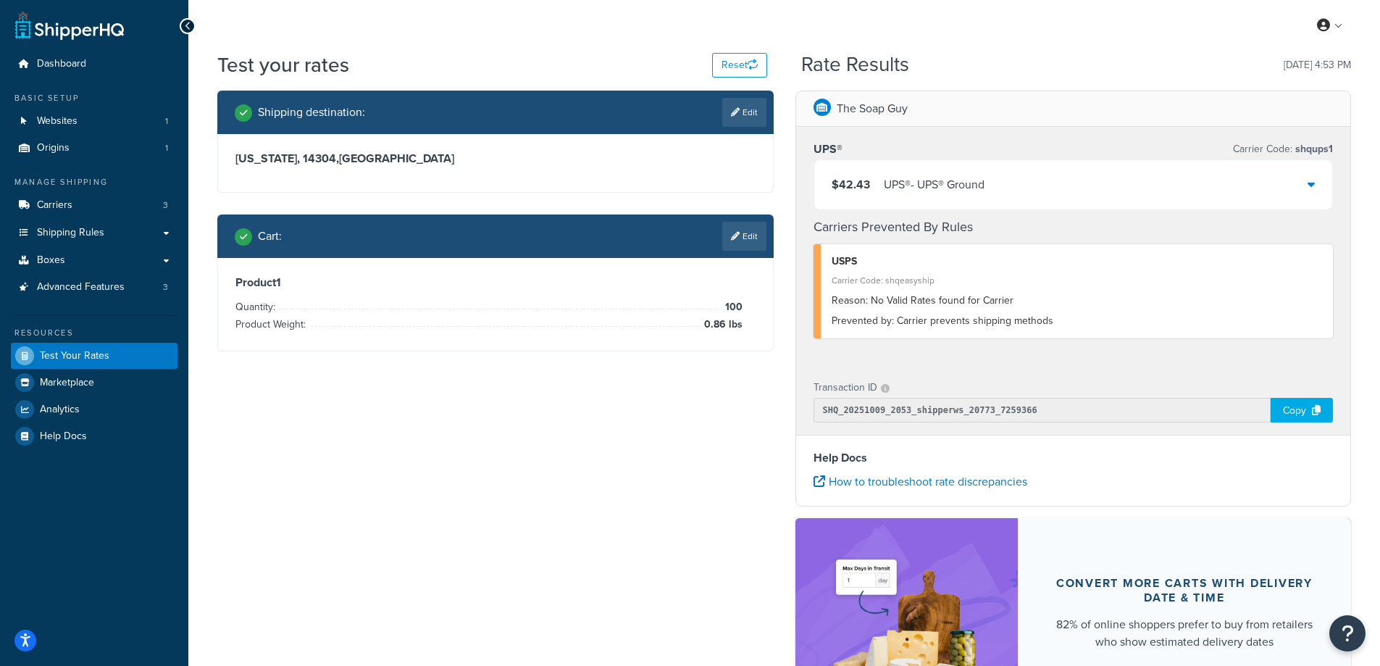
click at [997, 187] on div "$42.43 UPS® - UPS® Ground" at bounding box center [1073, 184] width 519 height 49
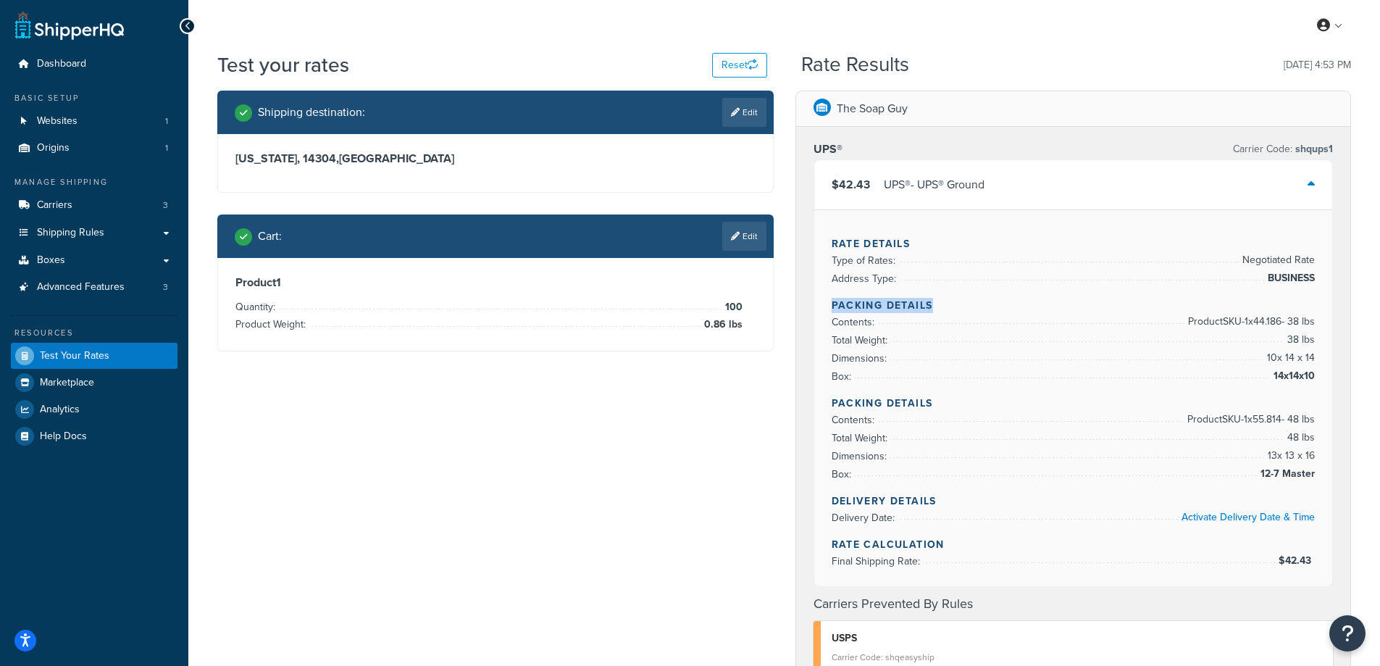
drag, startPoint x: 931, startPoint y: 303, endPoint x: 829, endPoint y: 305, distance: 102.2
click at [829, 305] on div "Rate Details Type of Rates: Negotiated Rate Address Type: BUSINESS Packing Deta…" at bounding box center [1073, 397] width 519 height 377
copy h4 "Packing Details"
